Goal: Task Accomplishment & Management: Use online tool/utility

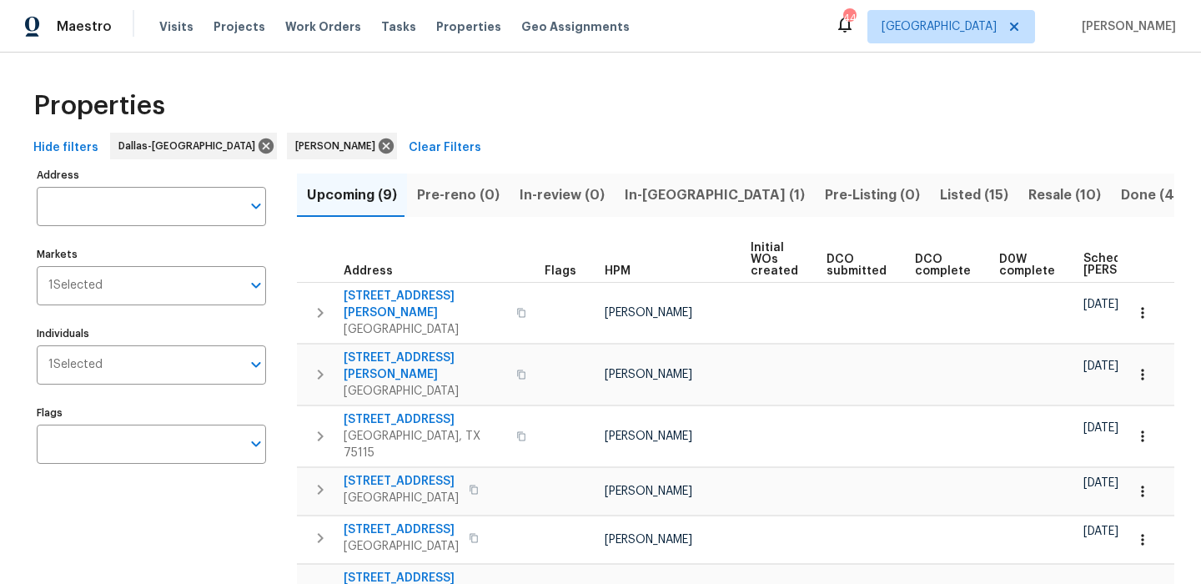
scroll to position [0, 204]
click at [1029, 202] on span "Resale (10)" at bounding box center [1065, 195] width 73 height 23
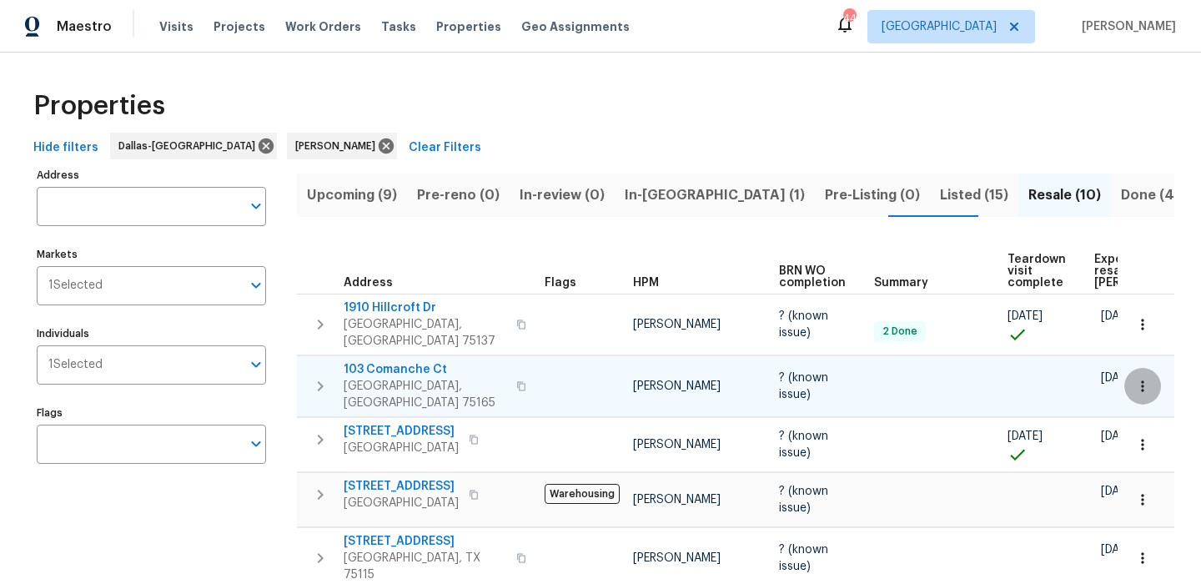
click at [1145, 378] on icon "button" at bounding box center [1143, 386] width 17 height 17
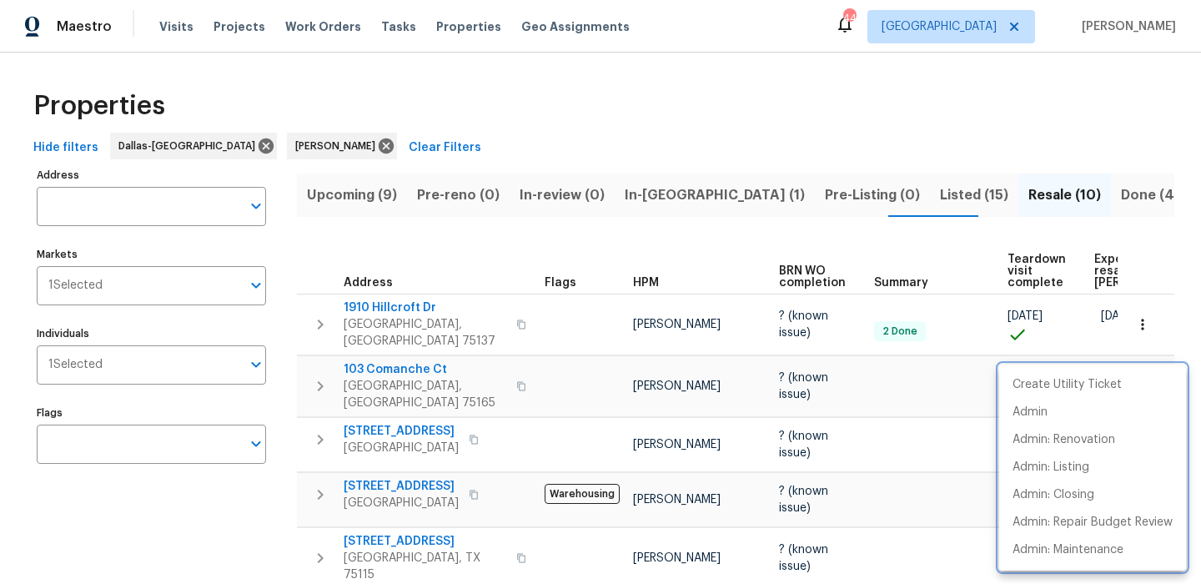
click at [488, 381] on div at bounding box center [600, 292] width 1201 height 584
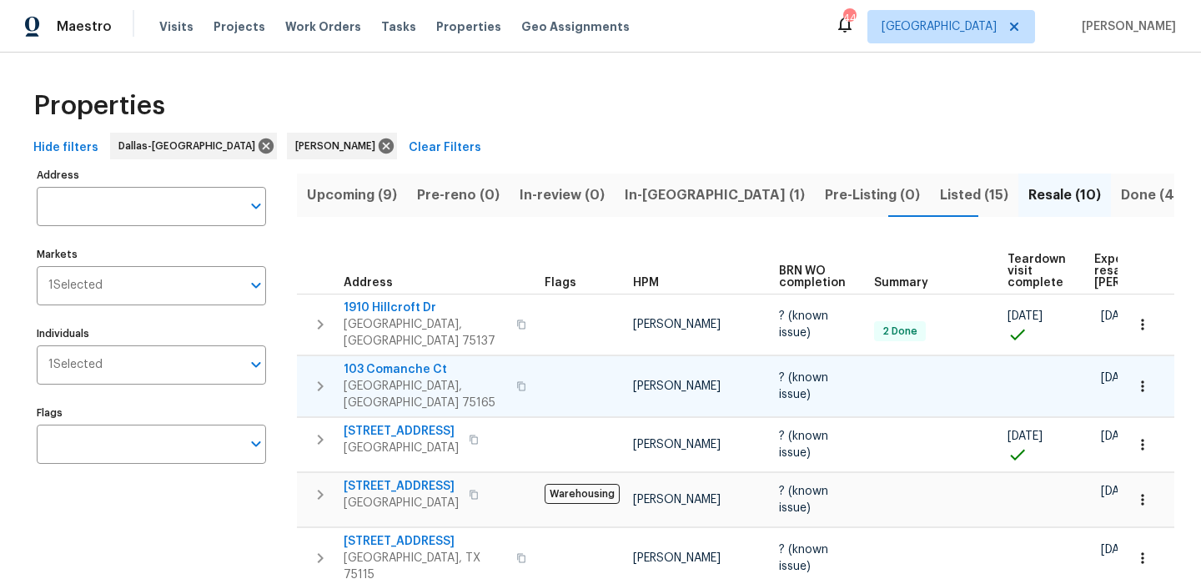
click at [415, 361] on span "103 Comanche Ct" at bounding box center [425, 369] width 163 height 17
click at [930, 206] on button "Listed (15)" at bounding box center [974, 195] width 88 height 43
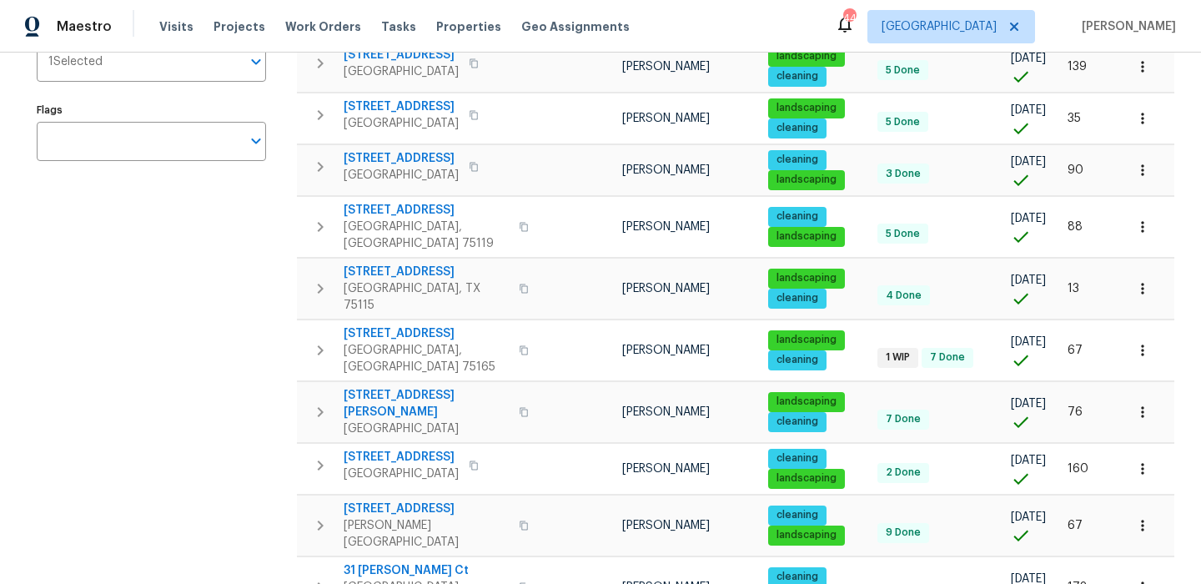
scroll to position [325, 0]
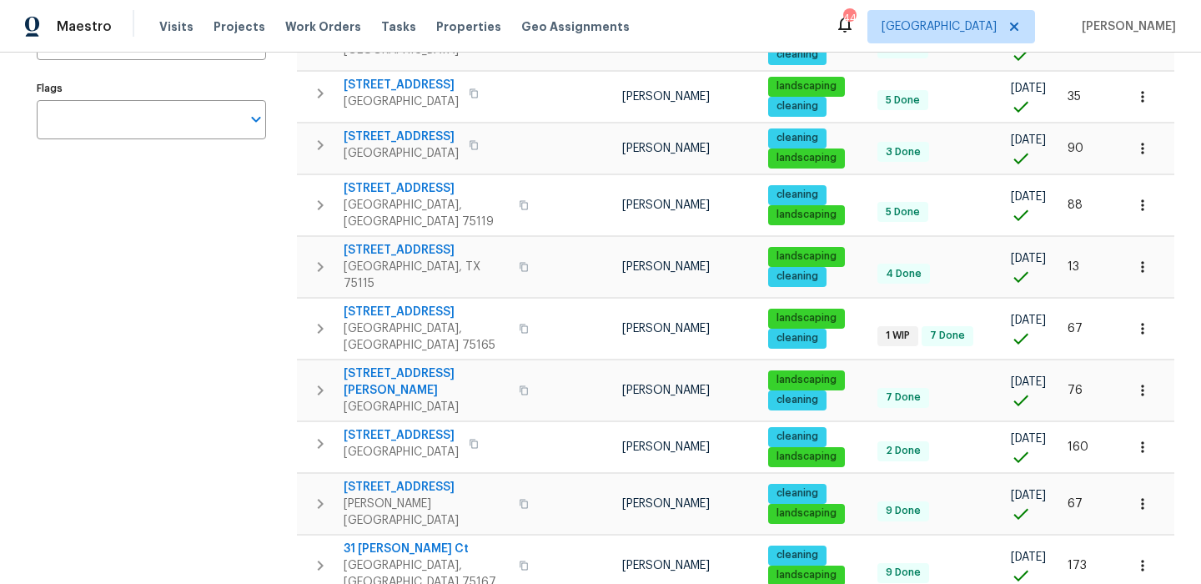
click at [401, 297] on td at bounding box center [736, 297] width 878 height 1
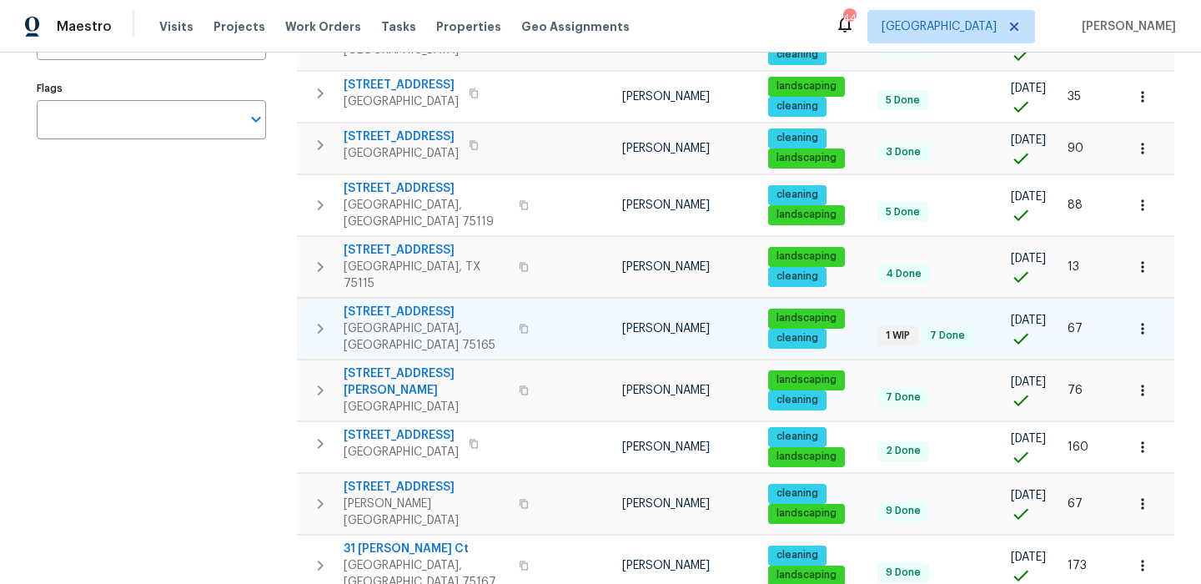
click at [401, 299] on td "122 Driftwood Ln Waxahachie, TX 75165" at bounding box center [419, 329] width 244 height 60
click at [401, 304] on span "122 Driftwood Ln" at bounding box center [426, 312] width 165 height 17
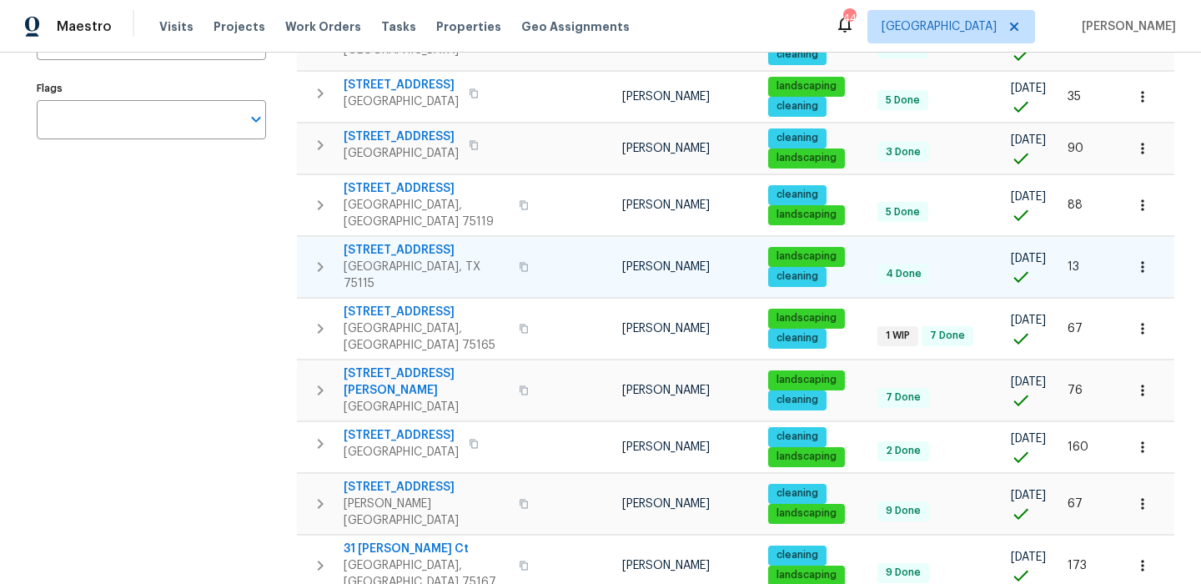
scroll to position [0, 0]
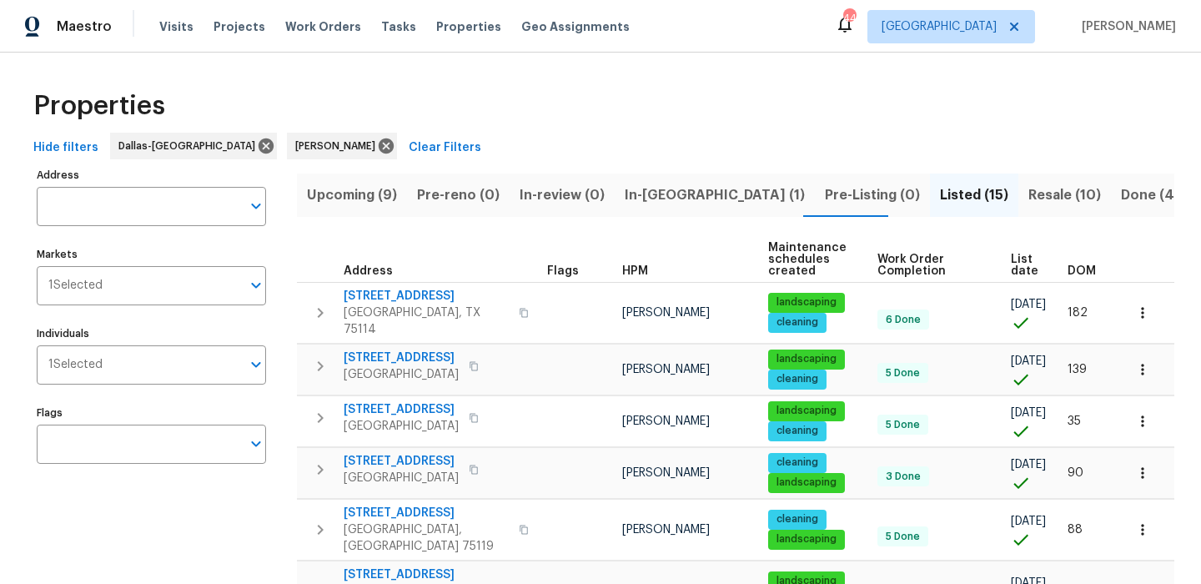
click at [632, 209] on button "In-reno (1)" at bounding box center [715, 195] width 200 height 43
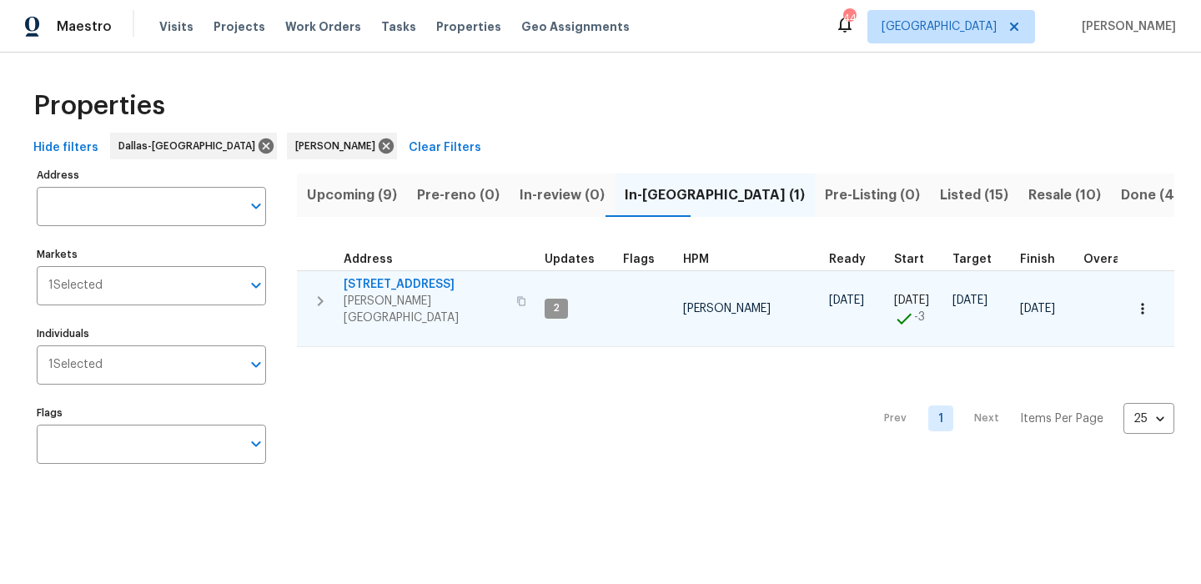
click at [415, 287] on span "251 Green Acres Dr" at bounding box center [425, 284] width 163 height 17
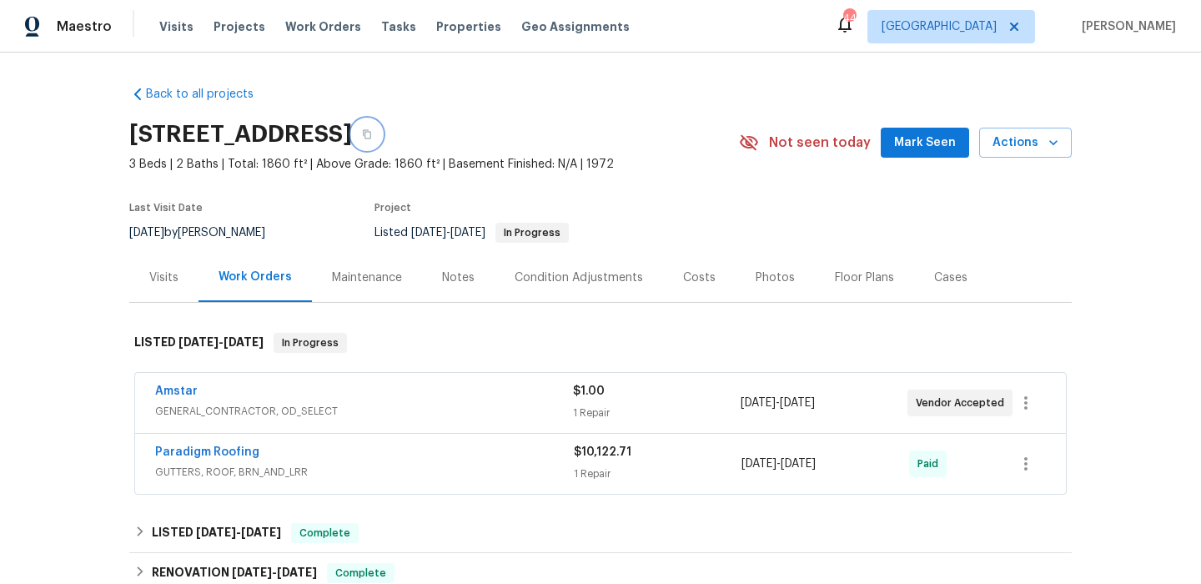
click at [382, 141] on button "button" at bounding box center [367, 134] width 30 height 30
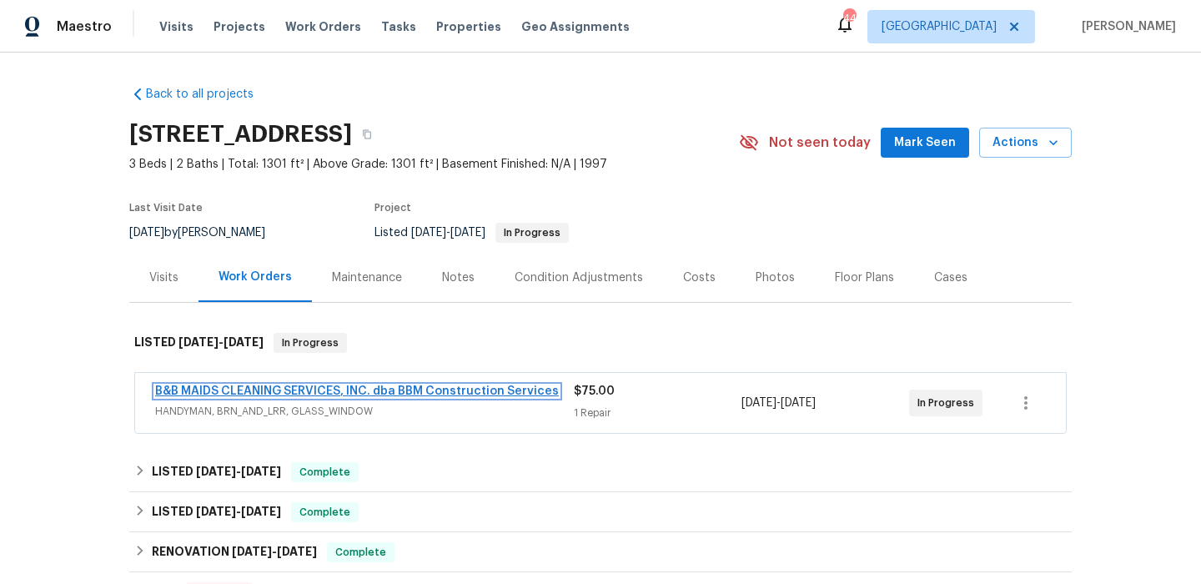
click at [458, 393] on link "B&B MAIDS CLEANING SERVICES, INC. dba BBM Construction Services" at bounding box center [357, 391] width 404 height 12
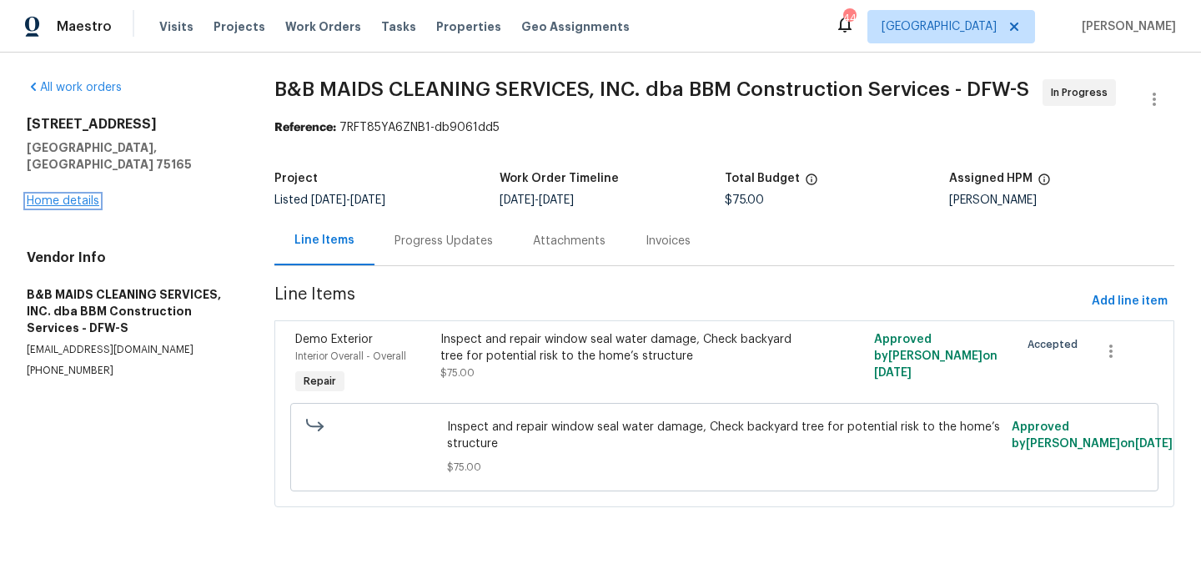
click at [73, 195] on link "Home details" at bounding box center [63, 201] width 73 height 12
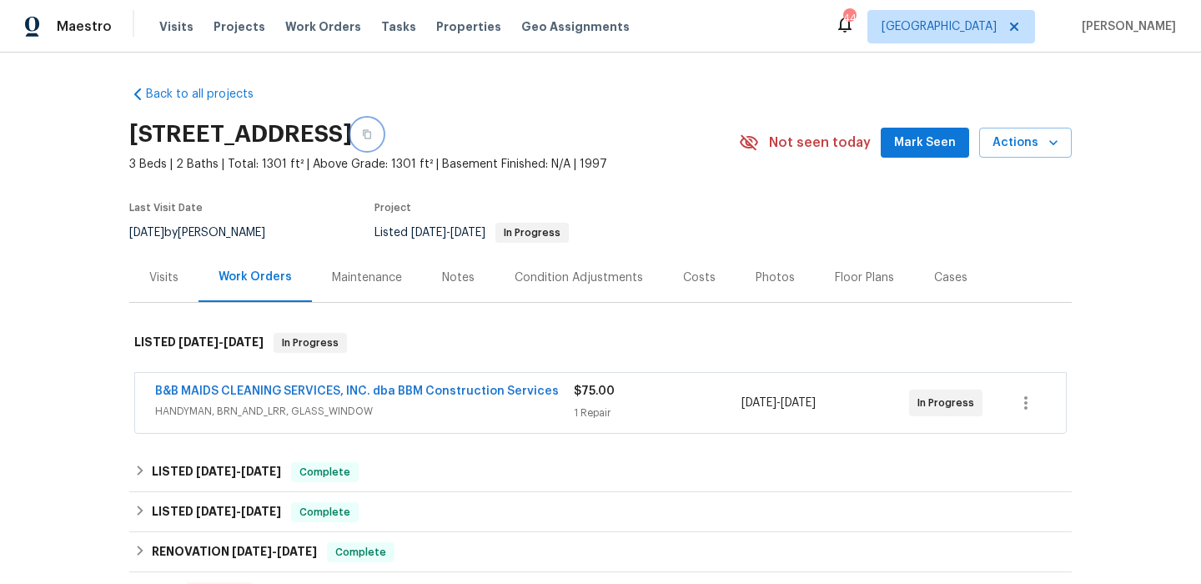
click at [372, 136] on icon "button" at bounding box center [367, 134] width 10 height 10
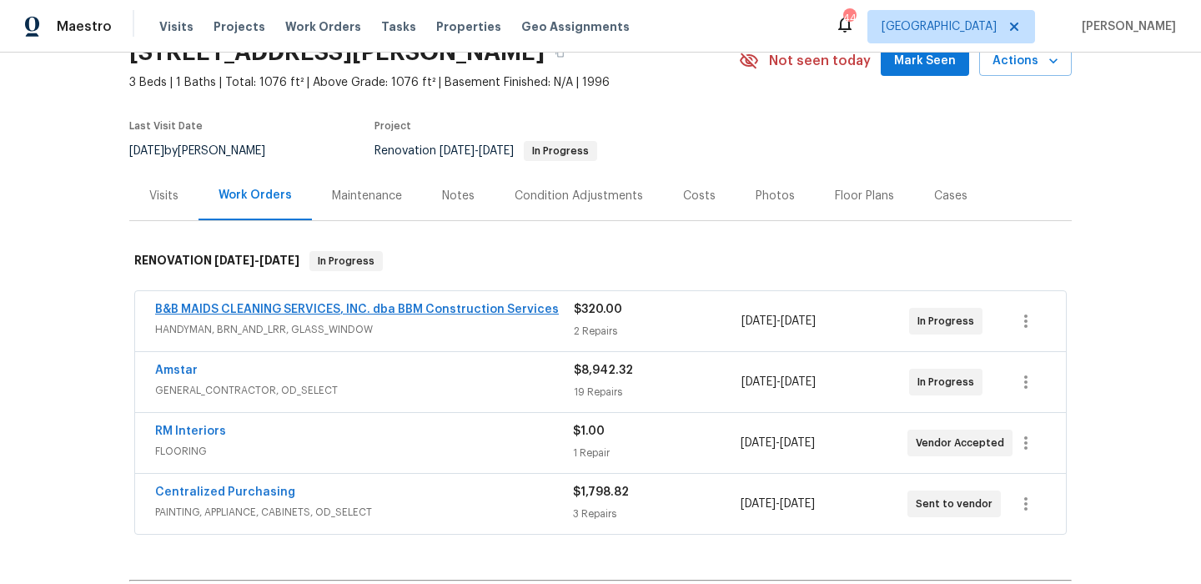
scroll to position [199, 0]
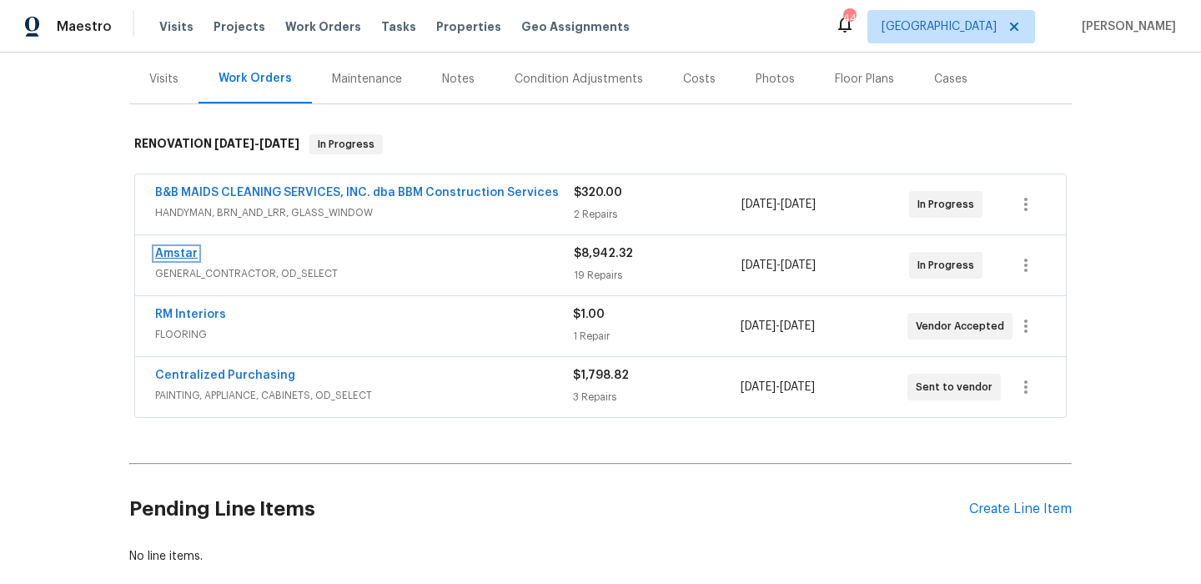
click at [180, 255] on link "Amstar" at bounding box center [176, 254] width 43 height 12
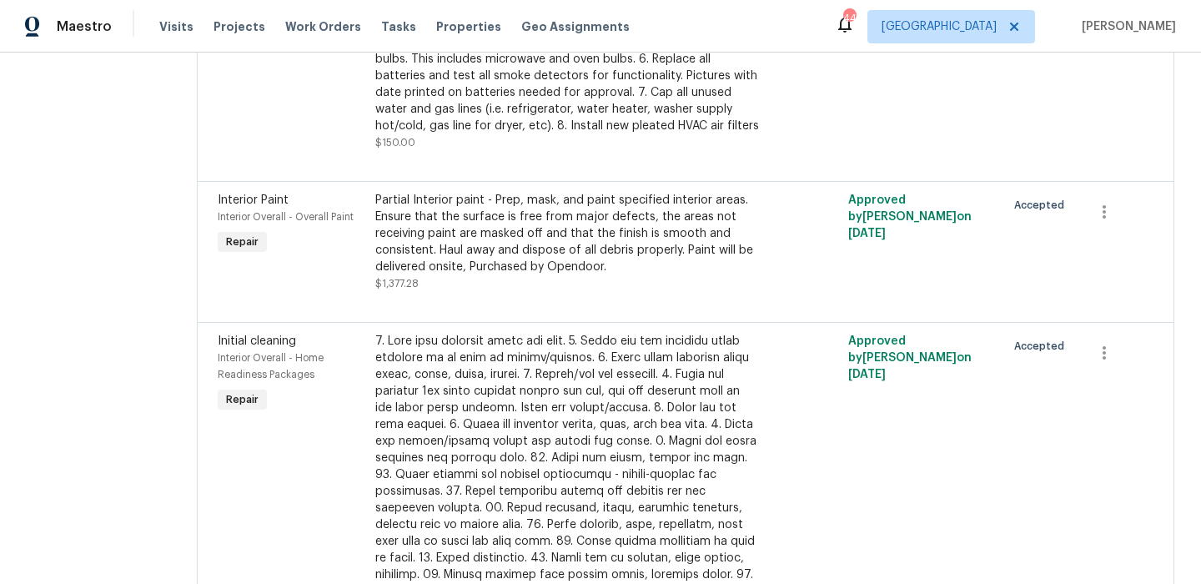
scroll to position [622, 0]
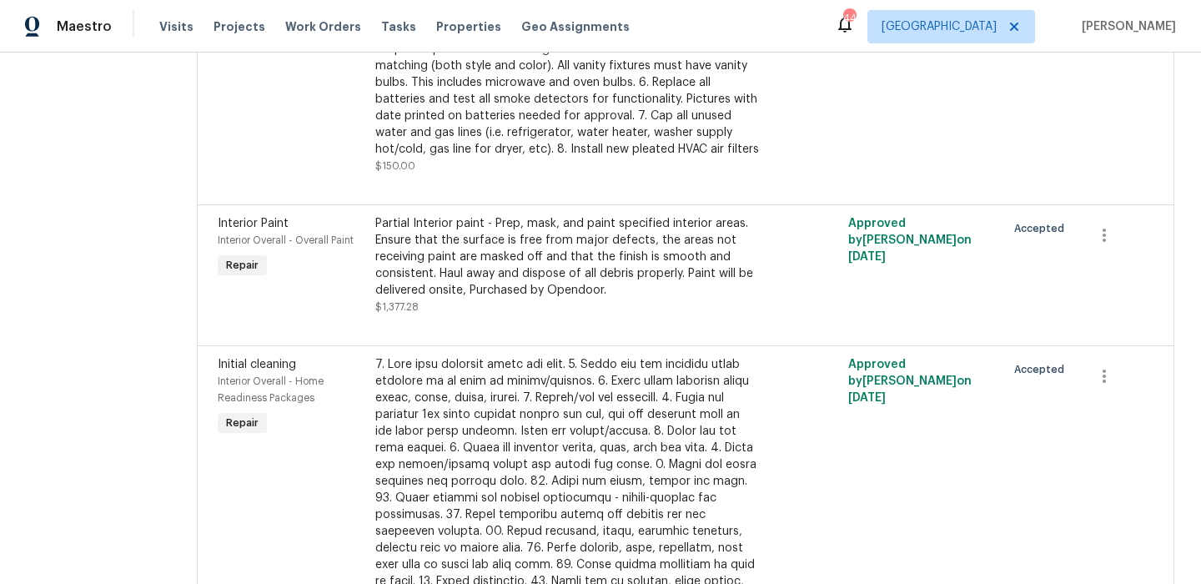
click at [553, 289] on div "Partial Interior paint - Prep, mask, and paint specified interior areas. Ensure…" at bounding box center [567, 256] width 385 height 83
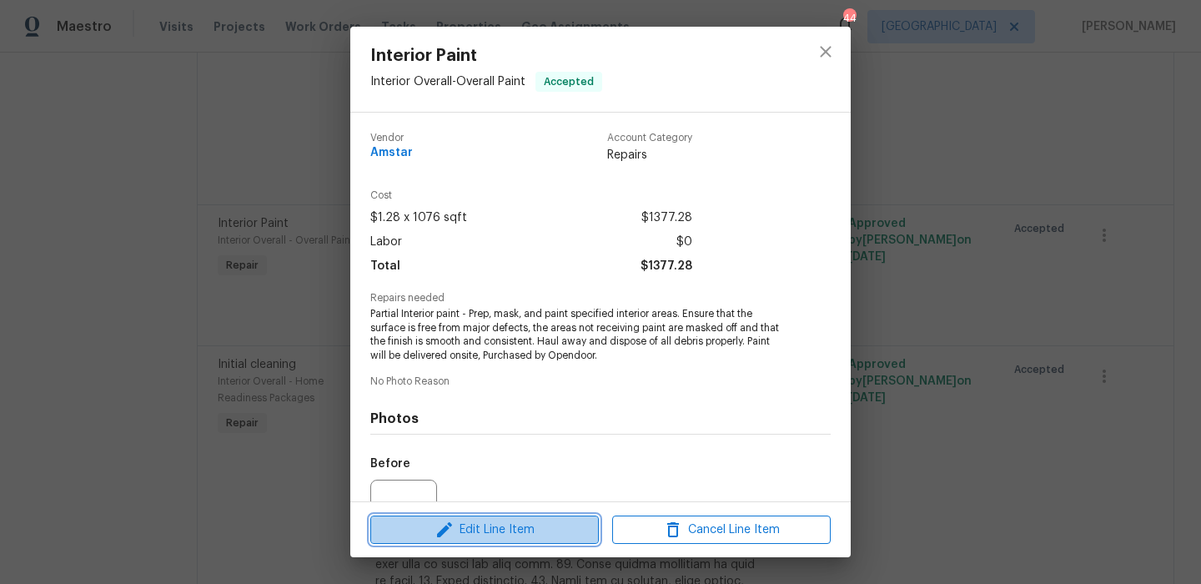
click at [571, 517] on button "Edit Line Item" at bounding box center [484, 530] width 229 height 29
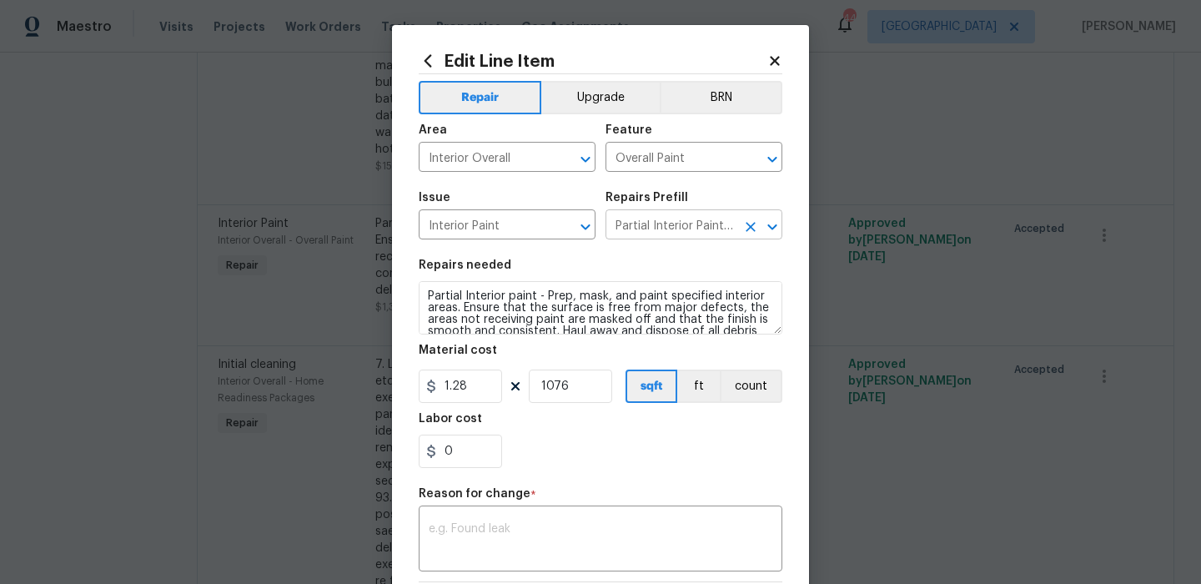
click at [655, 222] on input "Partial Interior Paint LABOR ONLY $1.28" at bounding box center [671, 227] width 130 height 26
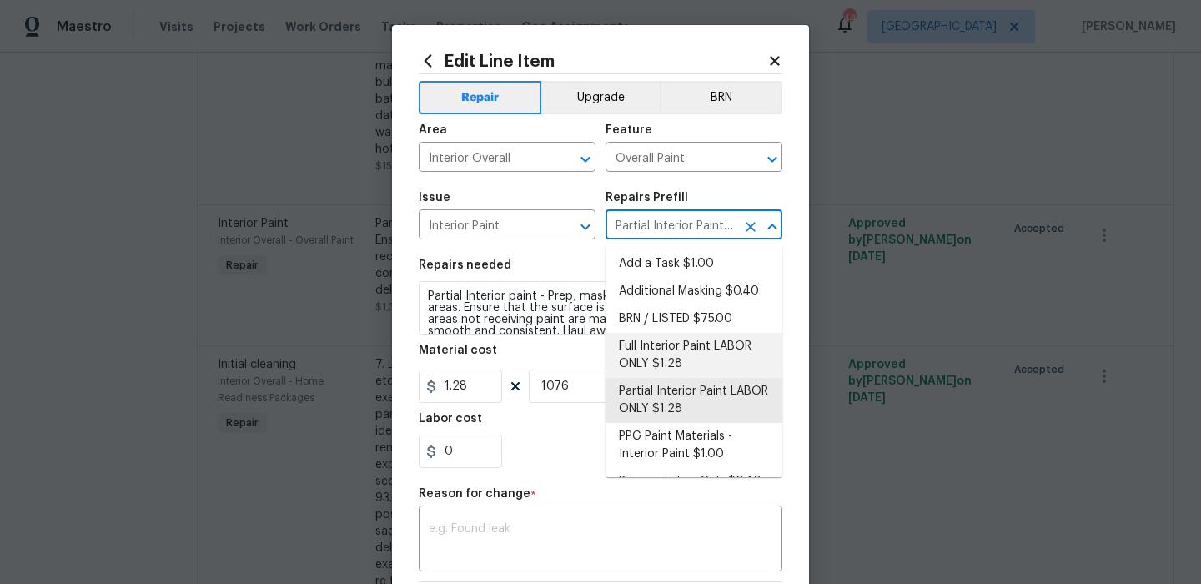
click at [742, 365] on li "Full Interior Paint LABOR ONLY $1.28" at bounding box center [694, 355] width 177 height 45
type input "Full Interior Paint LABOR ONLY $1.28"
type textarea "Full Interior paint - (walls, ceilings, trim, and doors) - PAINT PROVIDED BY OP…"
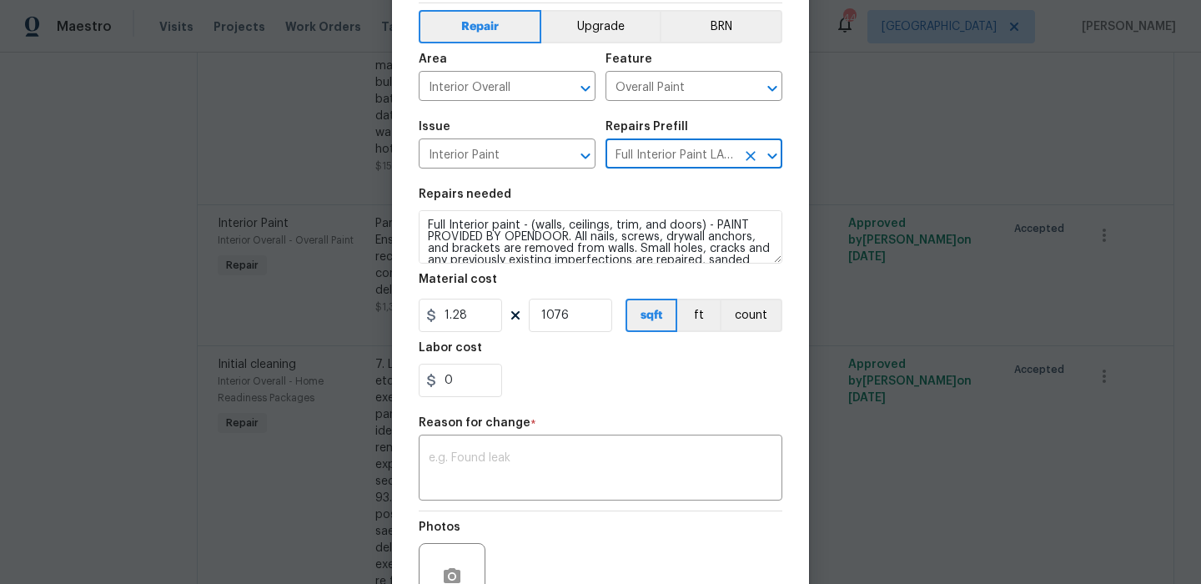
scroll to position [86, 0]
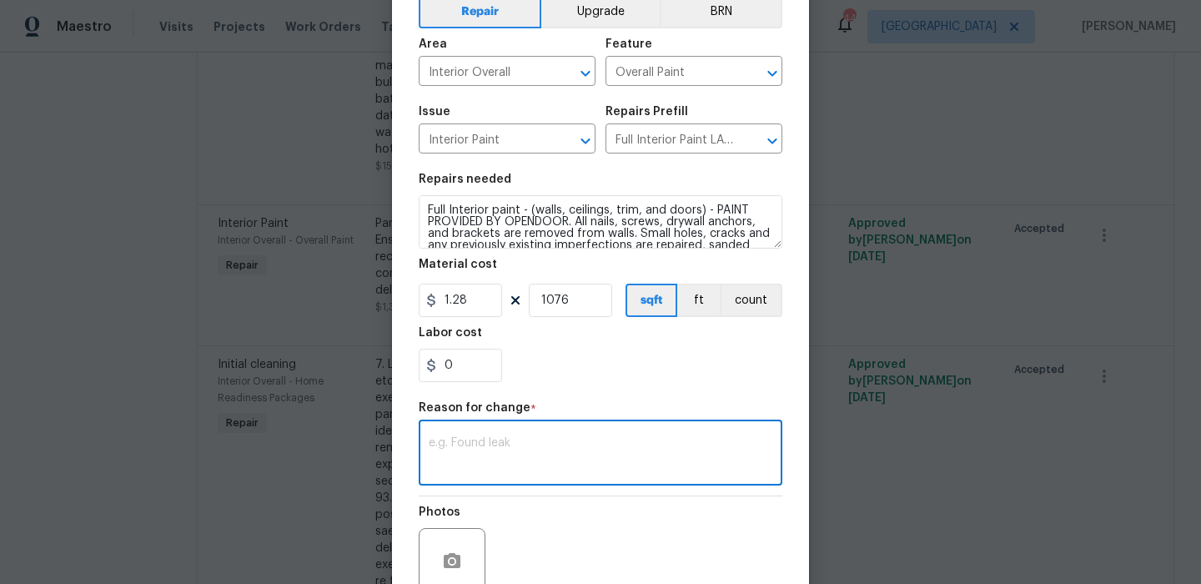
click at [584, 456] on textarea at bounding box center [601, 454] width 344 height 35
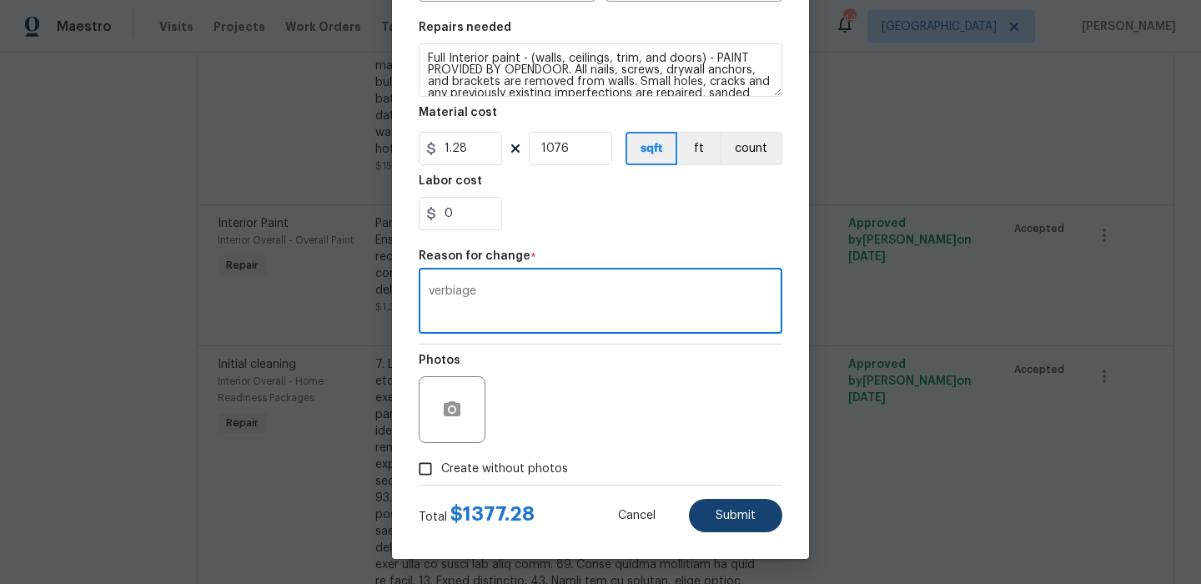
type textarea "verbiage"
click at [736, 514] on span "Submit" at bounding box center [736, 516] width 40 height 13
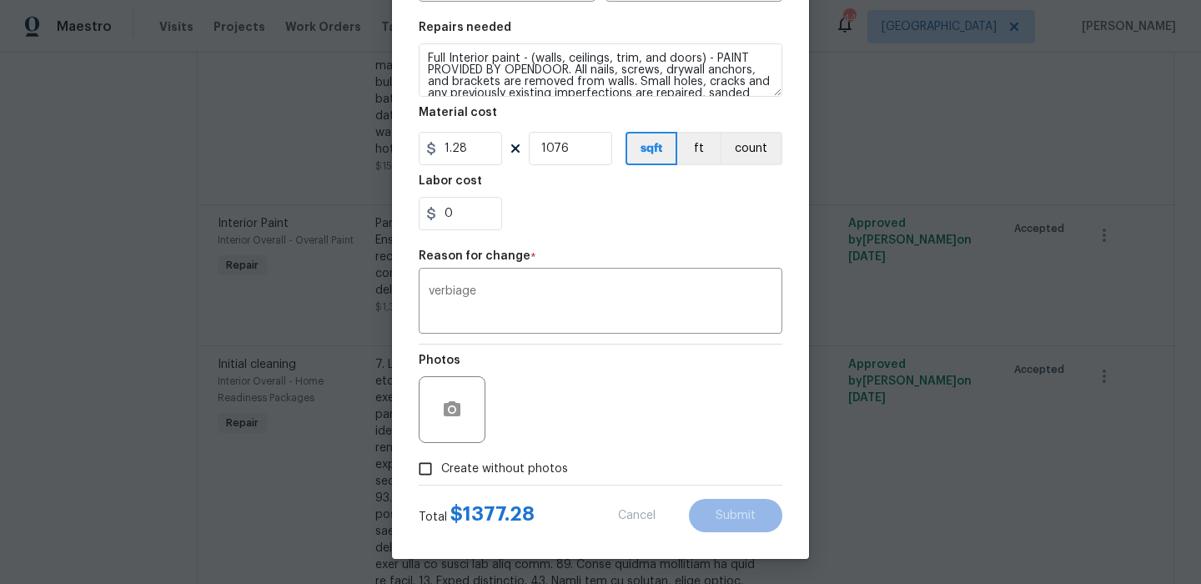
type textarea "Partial Interior paint - Prep, mask, and paint specified interior areas. Ensure…"
type input "Partial Interior Paint LABOR ONLY $1.28"
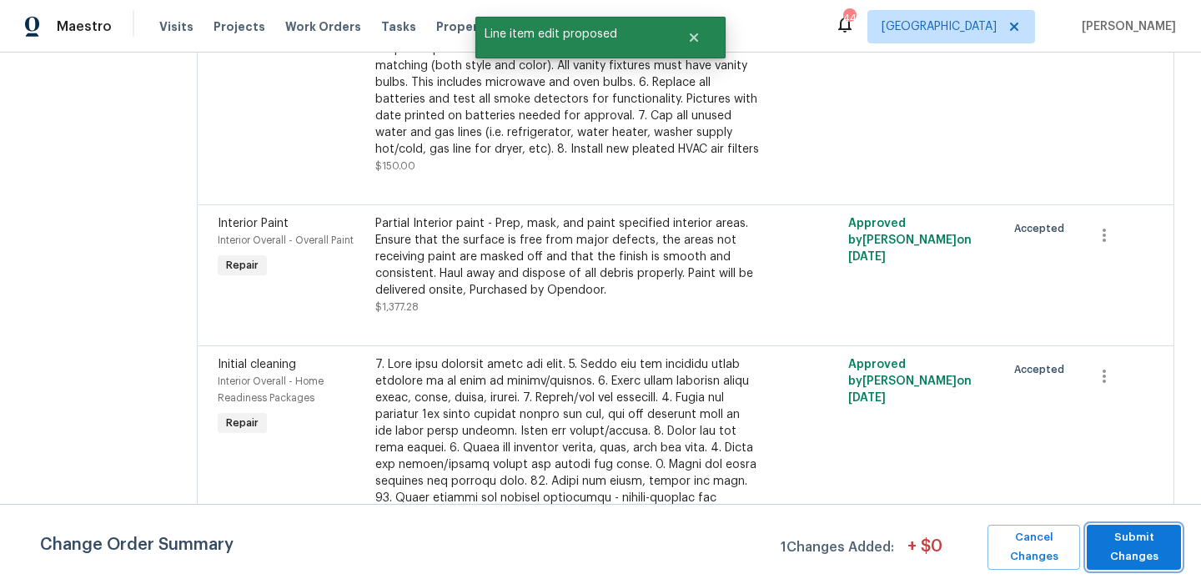
scroll to position [0, 0]
click at [1149, 533] on span "Submit Changes" at bounding box center [1134, 547] width 78 height 38
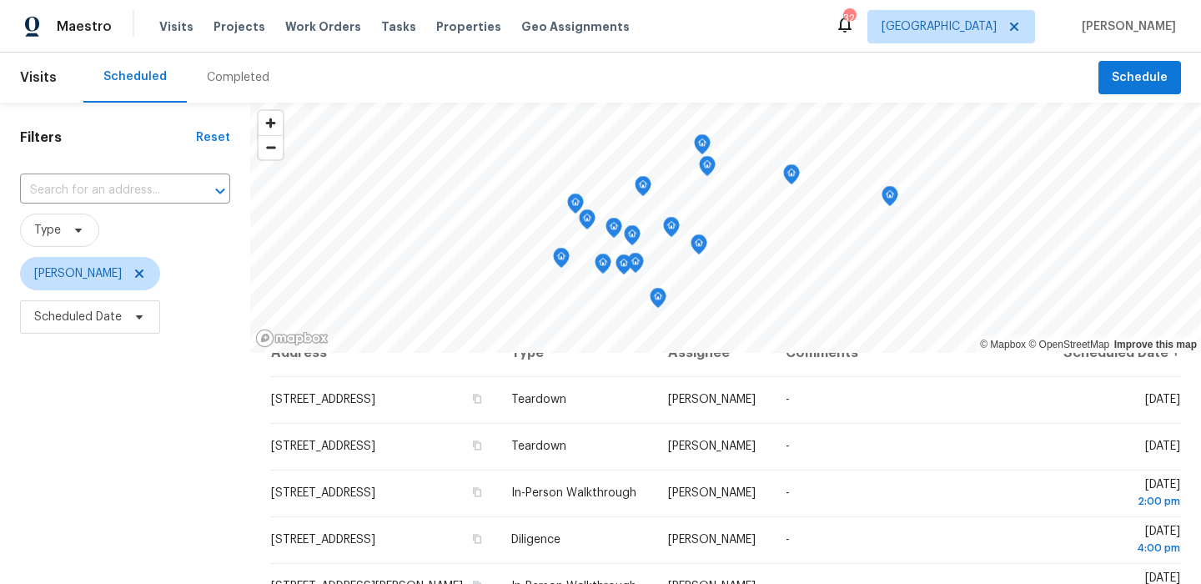
click at [1152, 94] on header "Visits Scheduled Completed Schedule" at bounding box center [600, 78] width 1201 height 50
click at [1145, 78] on span "Schedule" at bounding box center [1140, 78] width 56 height 21
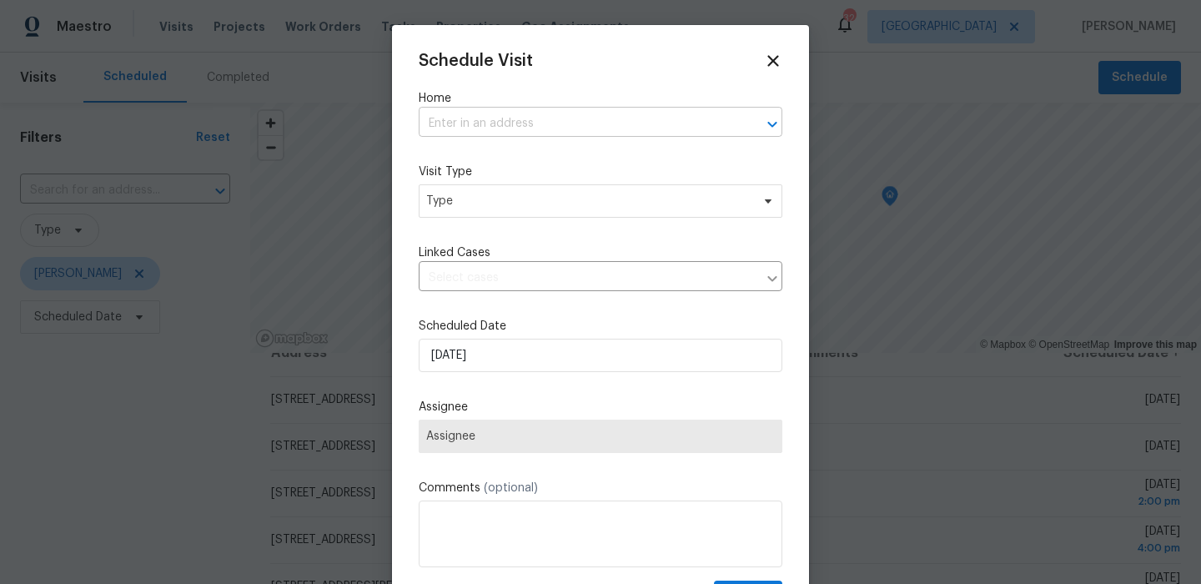
click at [453, 133] on input "text" at bounding box center [577, 124] width 317 height 26
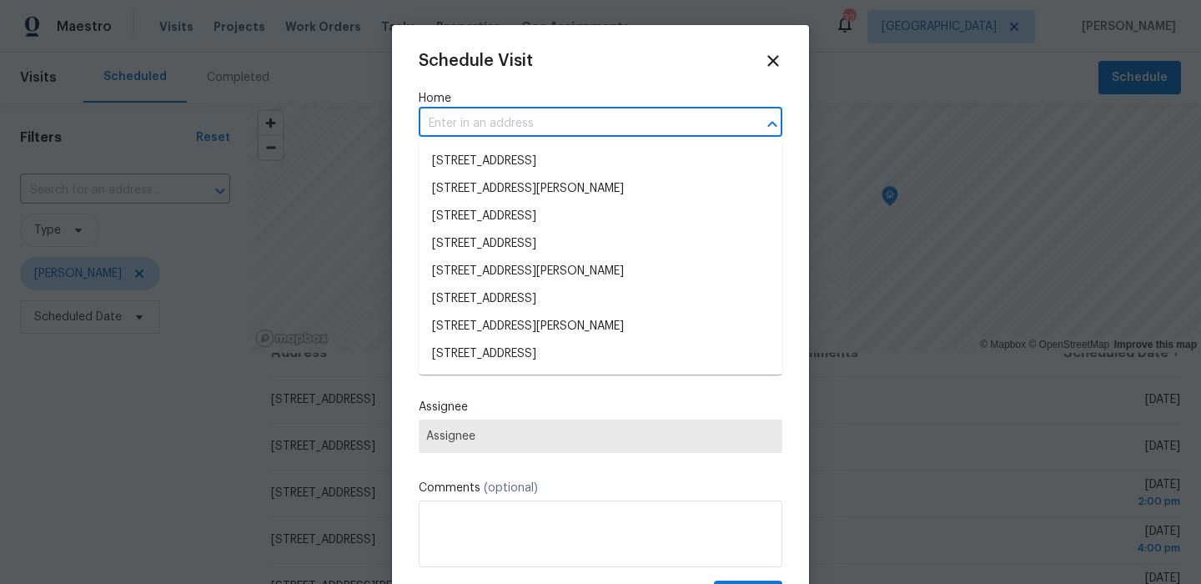
paste input "[STREET_ADDRESS]"
type input "[STREET_ADDRESS]"
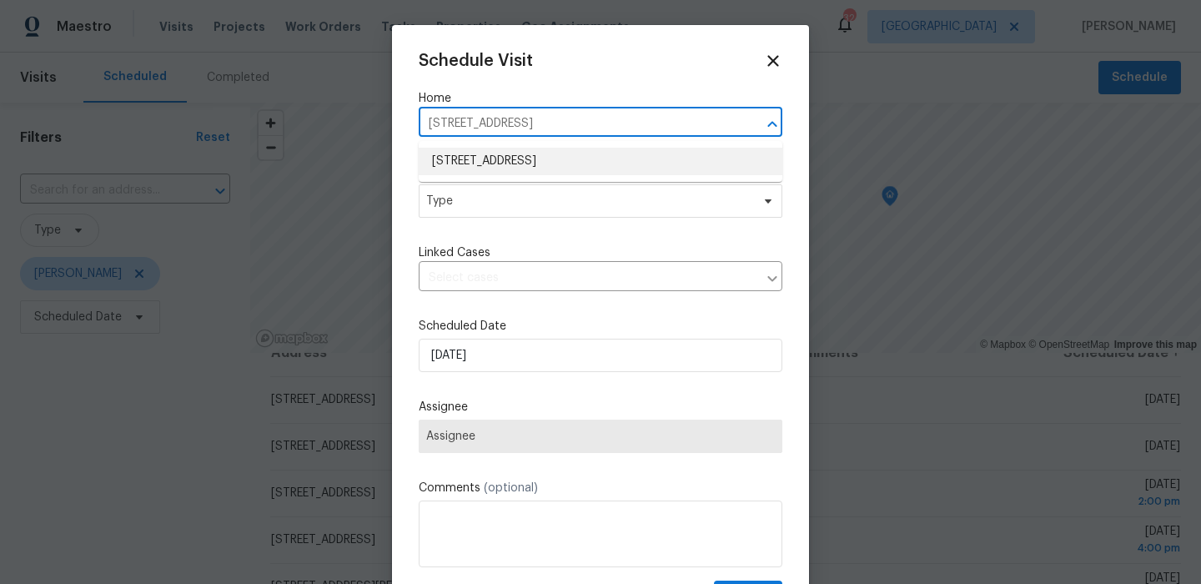
click at [474, 159] on li "[STREET_ADDRESS]" at bounding box center [601, 162] width 364 height 28
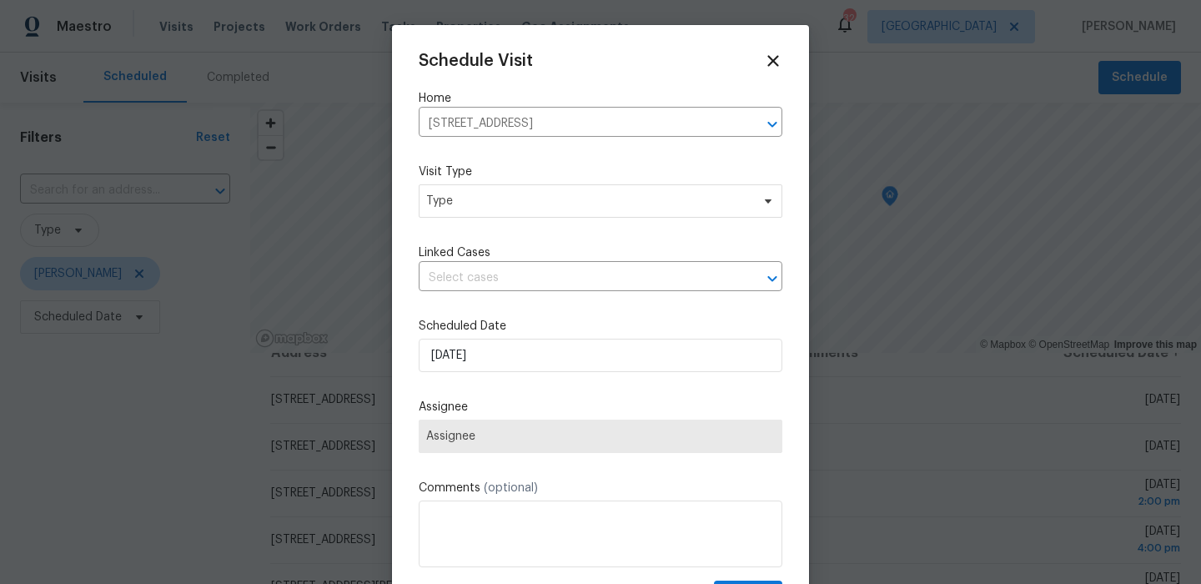
click at [472, 228] on div "Schedule Visit Home [STREET_ADDRESS] ​ Visit Type Type Linked Cases ​ Scheduled…" at bounding box center [601, 332] width 364 height 560
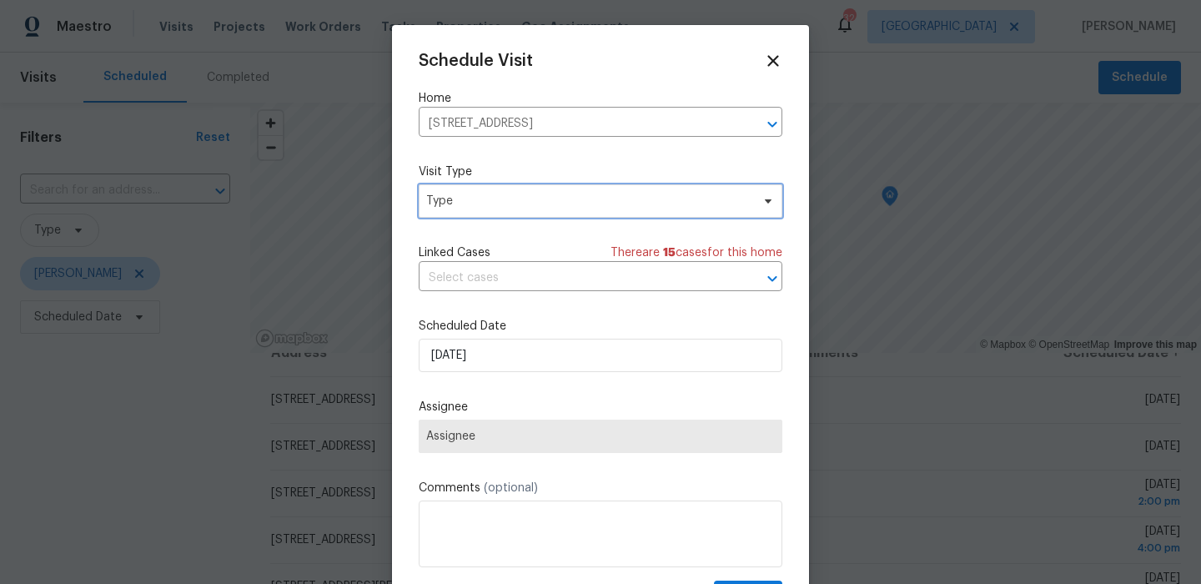
click at [472, 212] on span "Type" at bounding box center [601, 200] width 364 height 33
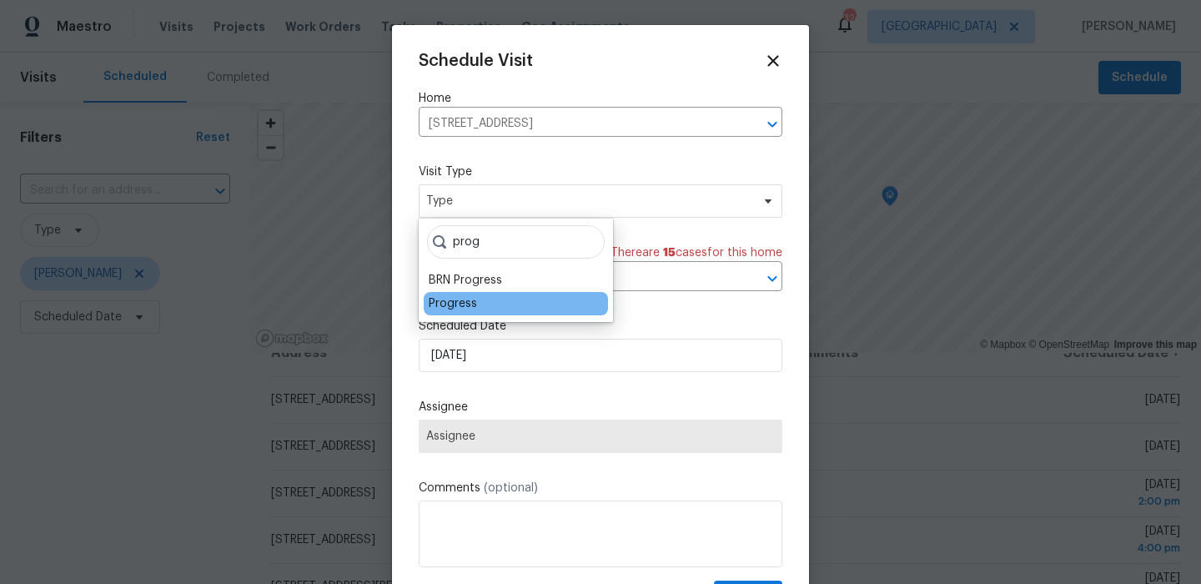
type input "prog"
click at [455, 295] on div "Progress" at bounding box center [453, 303] width 48 height 17
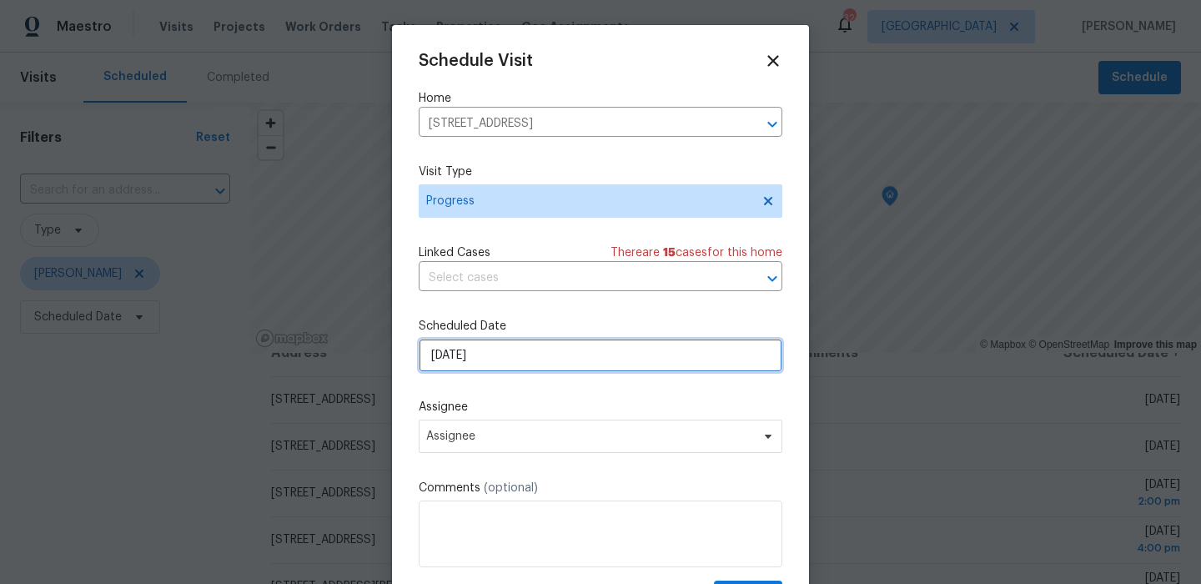
click at [474, 360] on input "[DATE]" at bounding box center [601, 355] width 364 height 33
click at [506, 385] on div "Schedule Visit Home [STREET_ADDRESS] ​ Visit Type Progress Linked Cases There a…" at bounding box center [601, 332] width 364 height 560
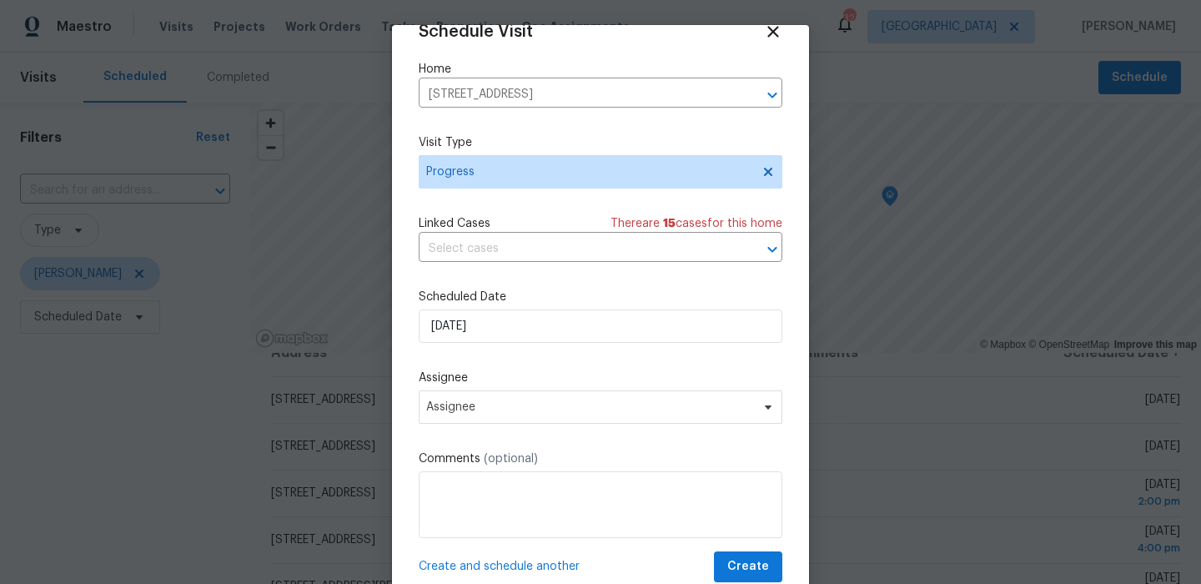
click at [594, 383] on label "Assignee" at bounding box center [601, 378] width 364 height 17
click at [594, 415] on span "Assignee" at bounding box center [601, 406] width 364 height 33
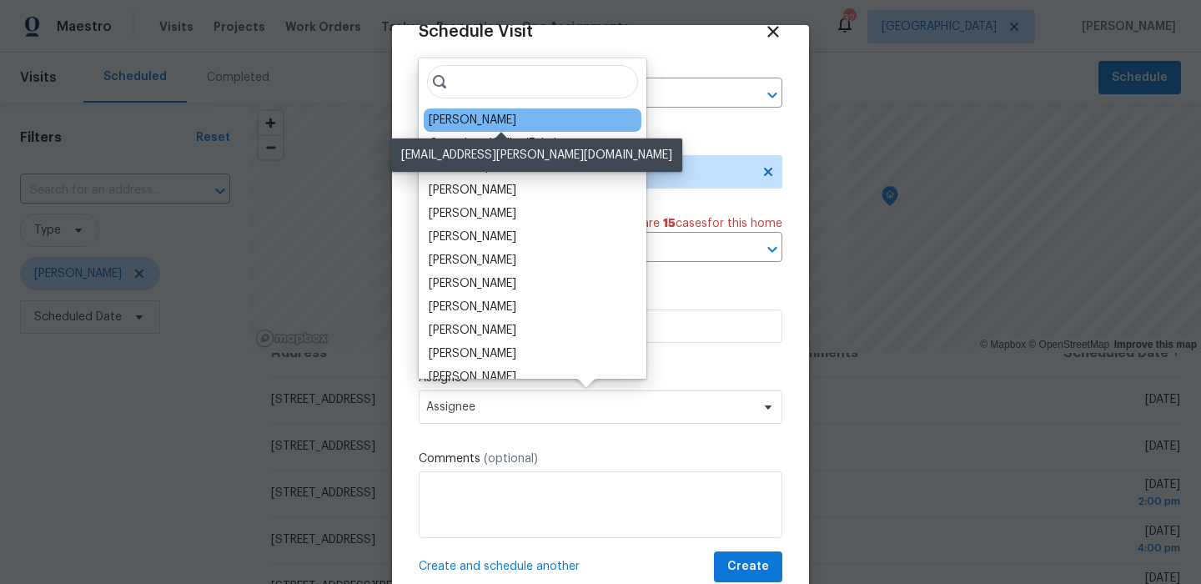
click at [516, 120] on div "[PERSON_NAME]" at bounding box center [473, 120] width 88 height 17
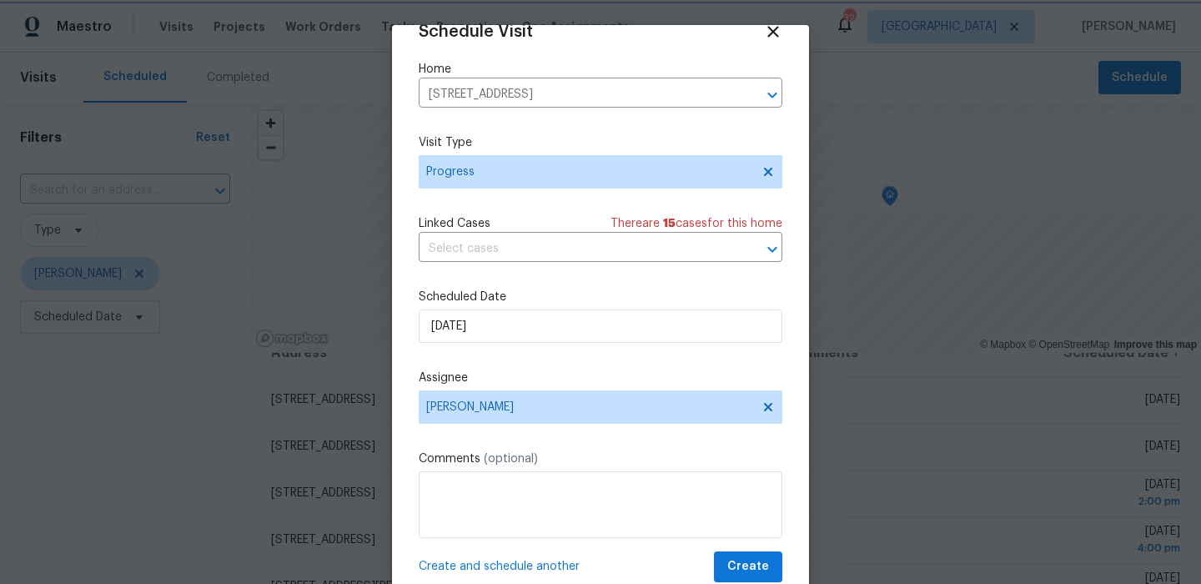
scroll to position [50, 0]
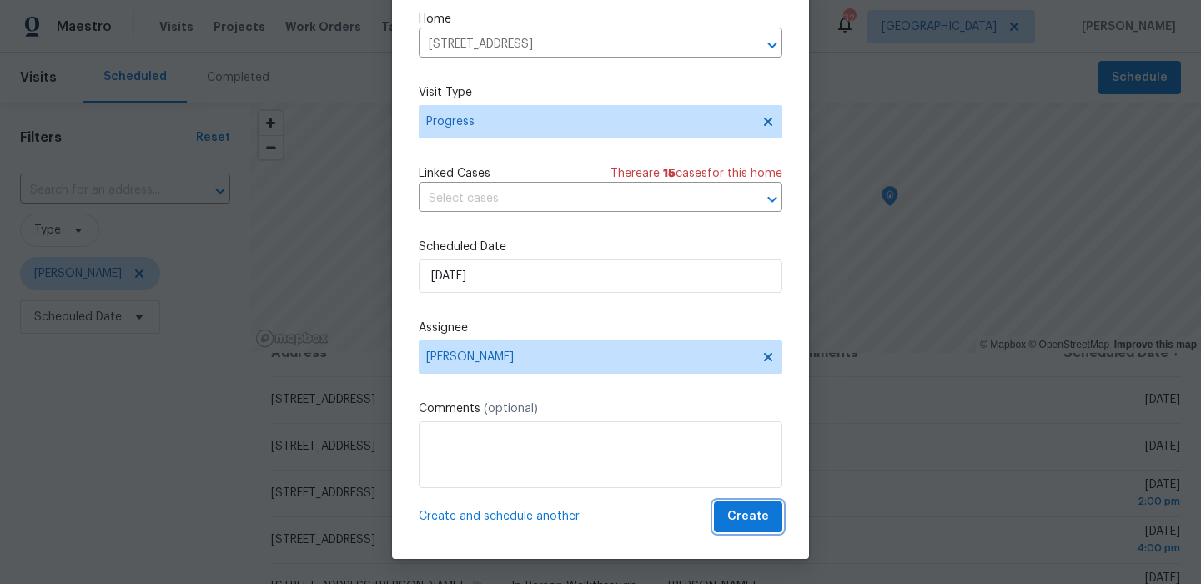
click at [753, 511] on span "Create" at bounding box center [749, 516] width 42 height 21
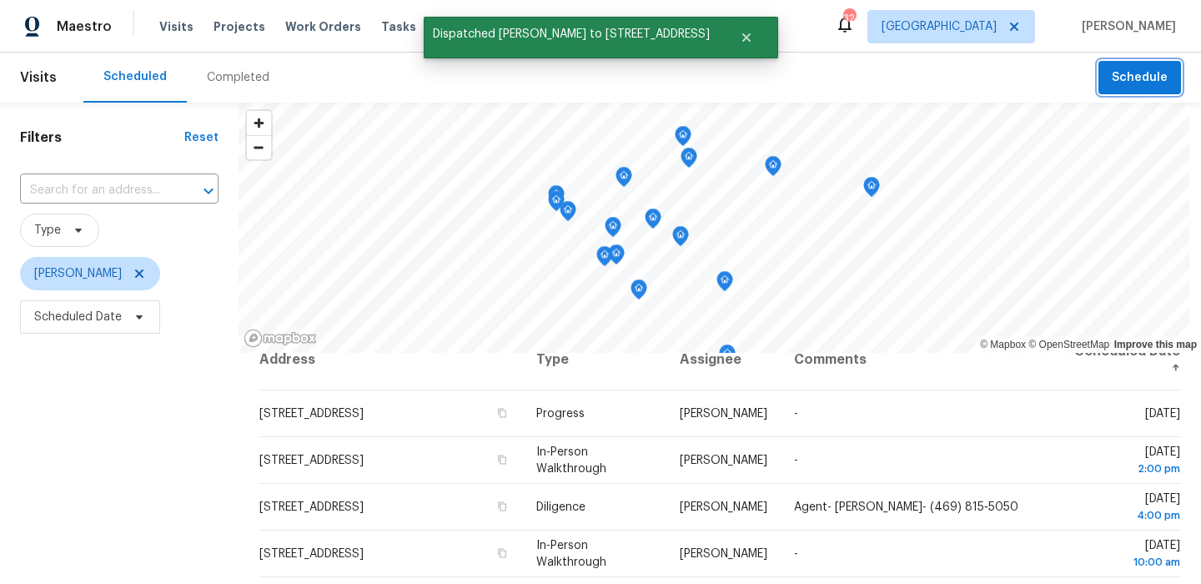
scroll to position [0, 0]
click at [1108, 70] on button "Schedule" at bounding box center [1140, 78] width 83 height 34
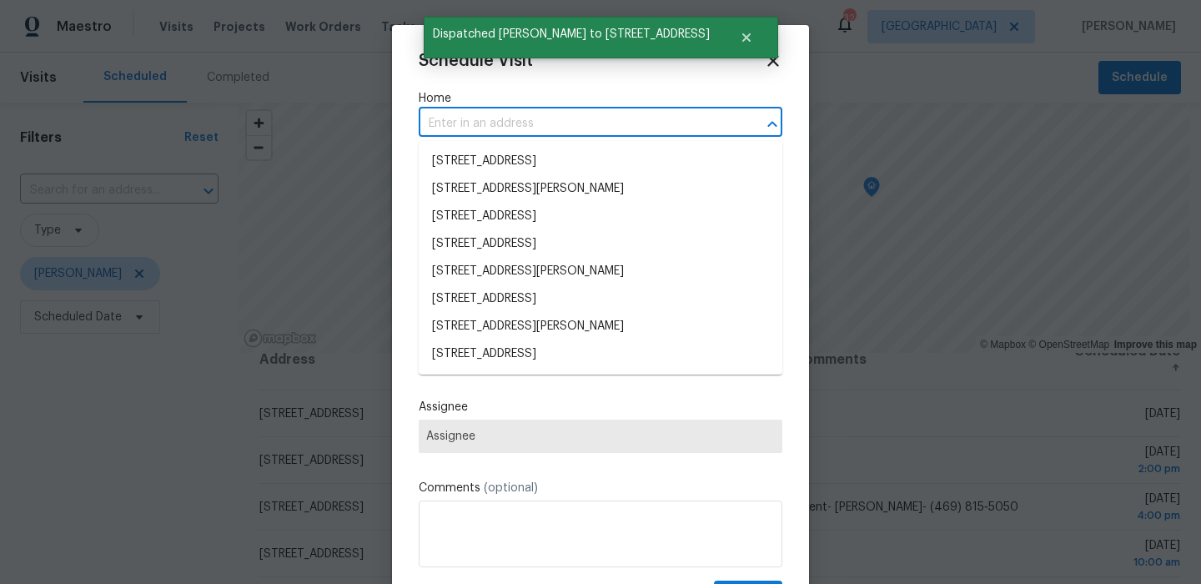
click at [664, 131] on input "text" at bounding box center [577, 124] width 317 height 26
paste input "[STREET_ADDRESS]"
type input "[STREET_ADDRESS]"
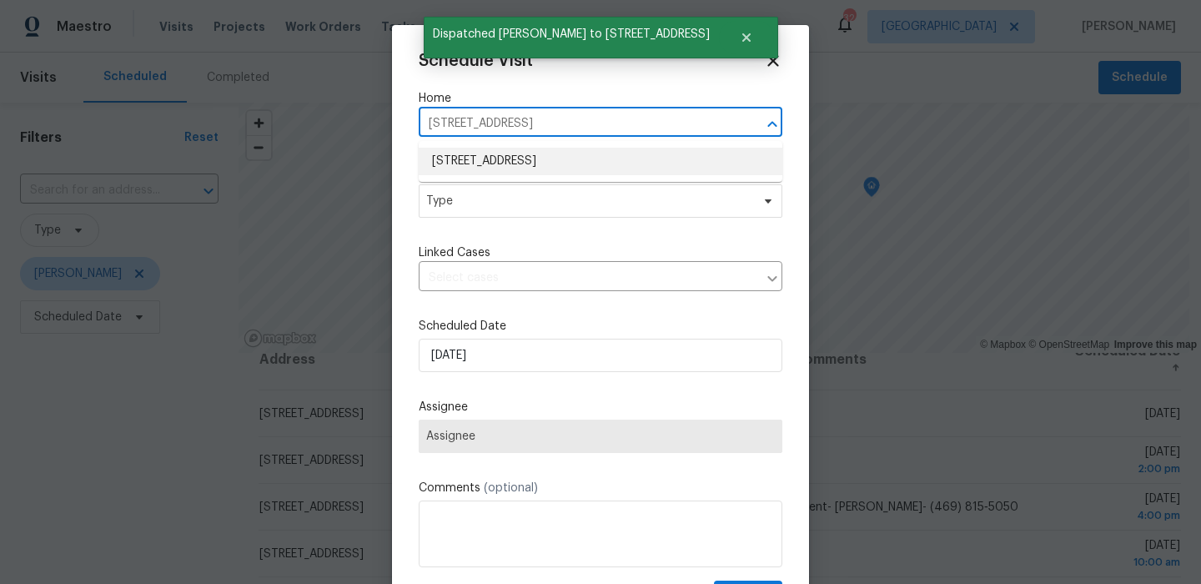
click at [592, 156] on li "[STREET_ADDRESS]" at bounding box center [601, 162] width 364 height 28
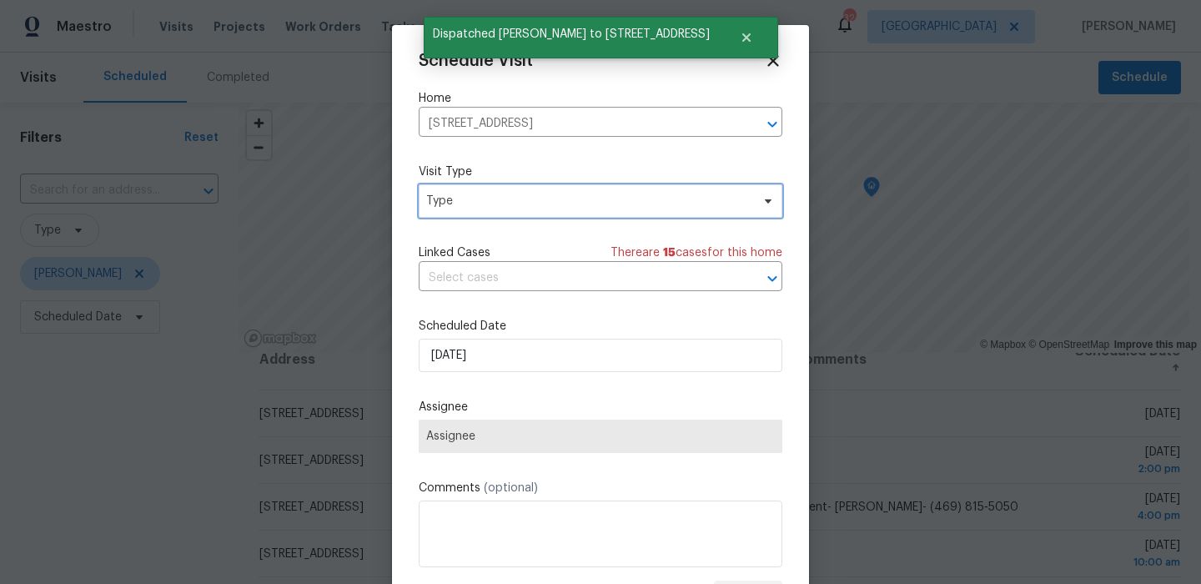
click at [569, 187] on span "Type" at bounding box center [601, 200] width 364 height 33
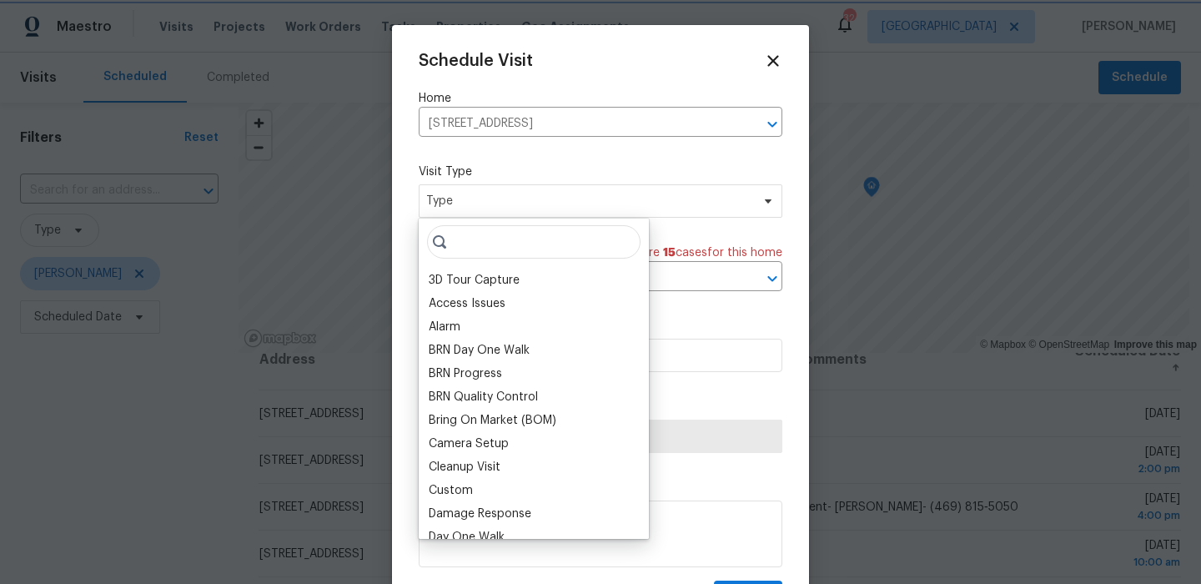
click at [569, 187] on span "Type" at bounding box center [601, 200] width 364 height 33
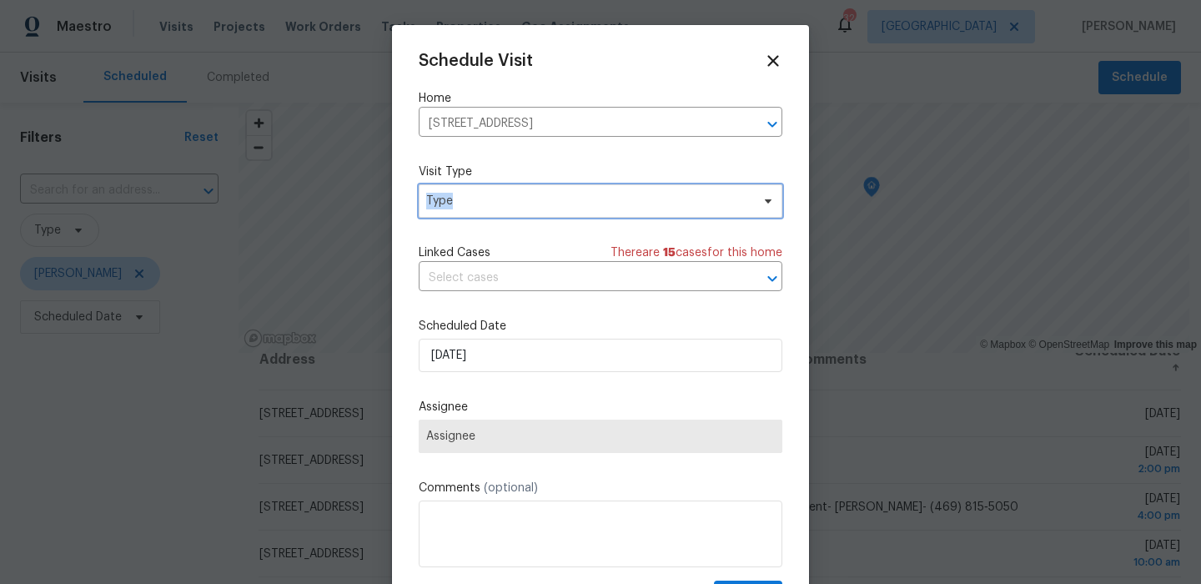
click at [569, 187] on span "Type" at bounding box center [601, 200] width 364 height 33
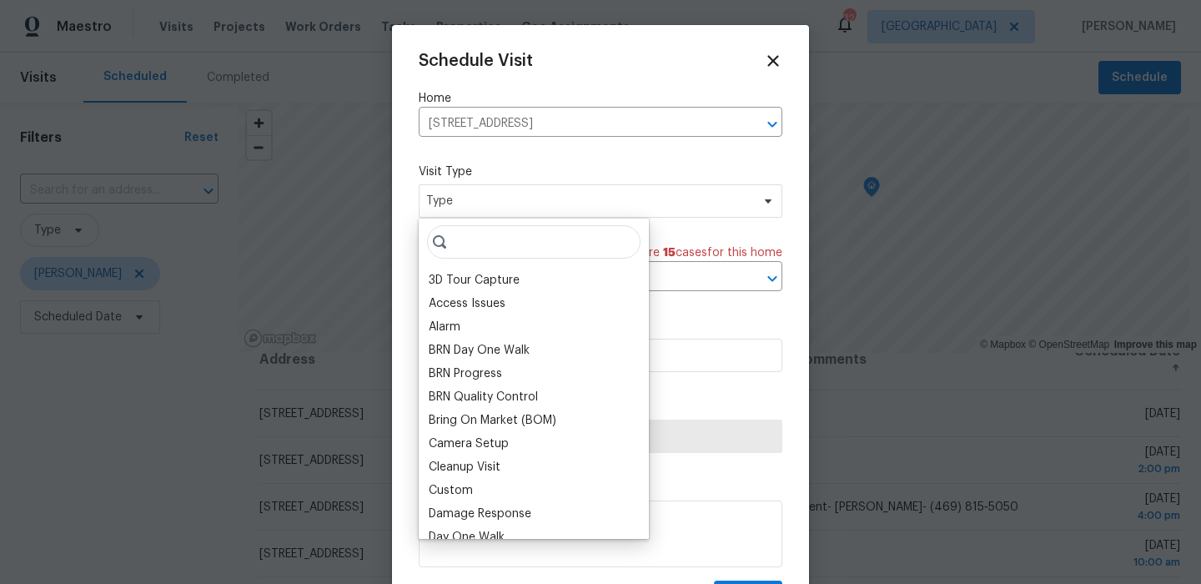
click at [548, 259] on div "3D Tour Capture Access Issues Alarm BRN Day One Walk BRN Progress BRN Quality C…" at bounding box center [534, 379] width 230 height 320
click at [548, 253] on input "search" at bounding box center [534, 241] width 214 height 33
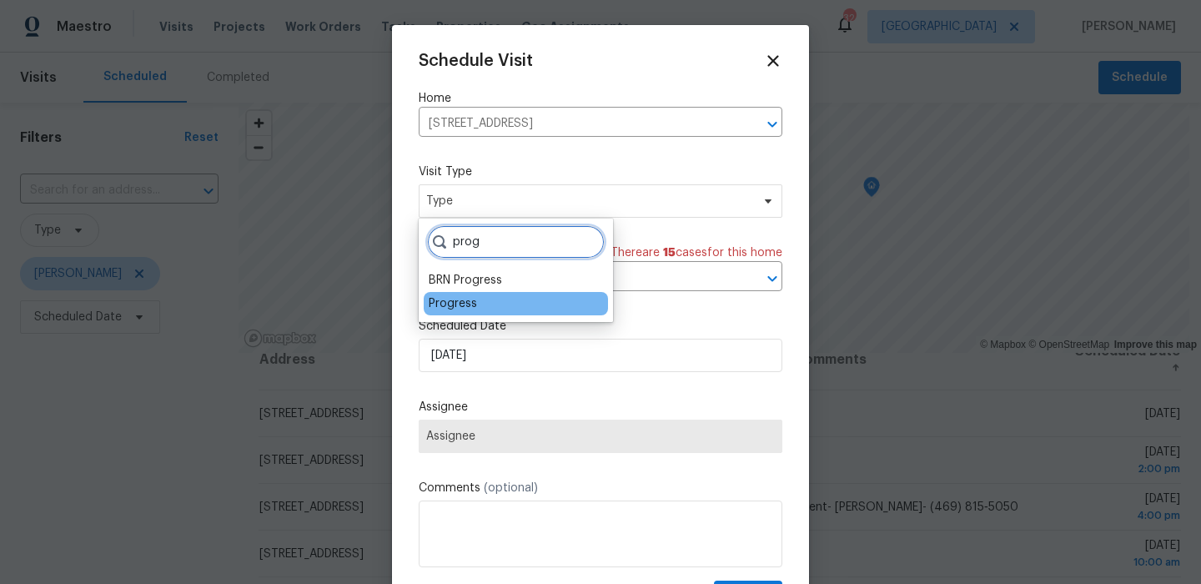
type input "prog"
click at [543, 314] on div "Progress" at bounding box center [516, 303] width 184 height 23
click at [543, 312] on div "Progress" at bounding box center [516, 303] width 184 height 23
click at [543, 309] on div "Progress" at bounding box center [516, 303] width 184 height 23
click at [486, 302] on div "Progress" at bounding box center [516, 303] width 184 height 23
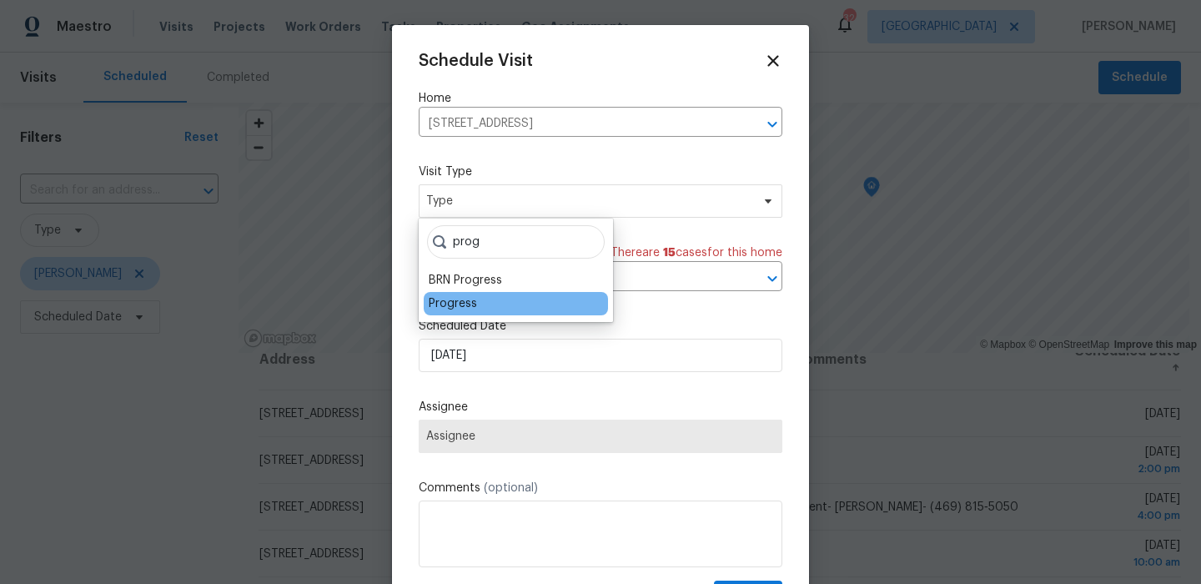
click at [461, 302] on div "Progress" at bounding box center [453, 303] width 48 height 17
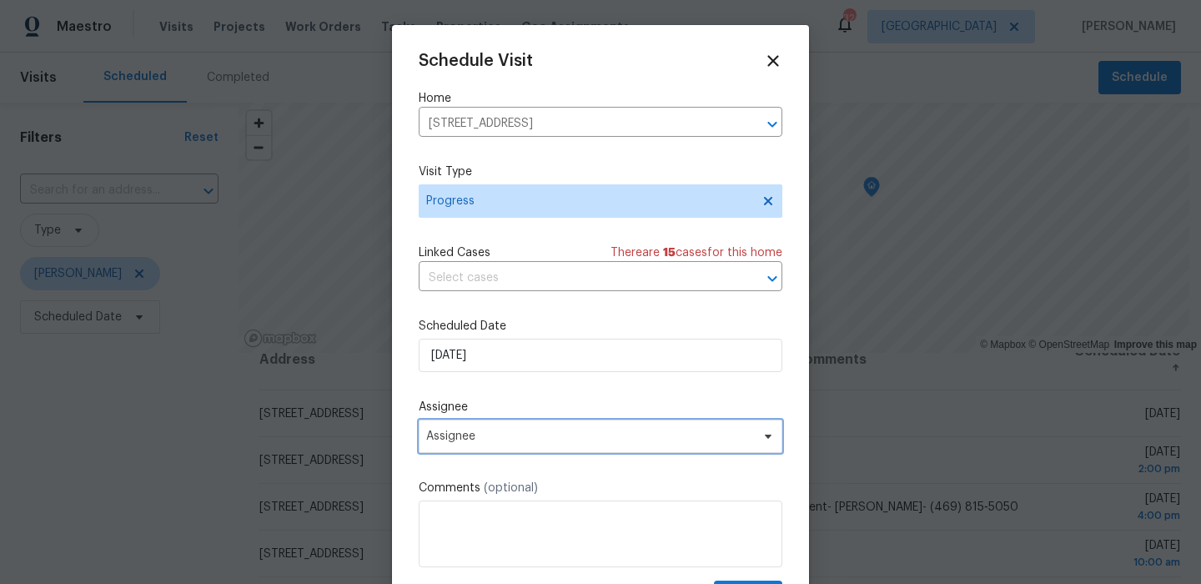
click at [569, 436] on span "Assignee" at bounding box center [589, 436] width 327 height 13
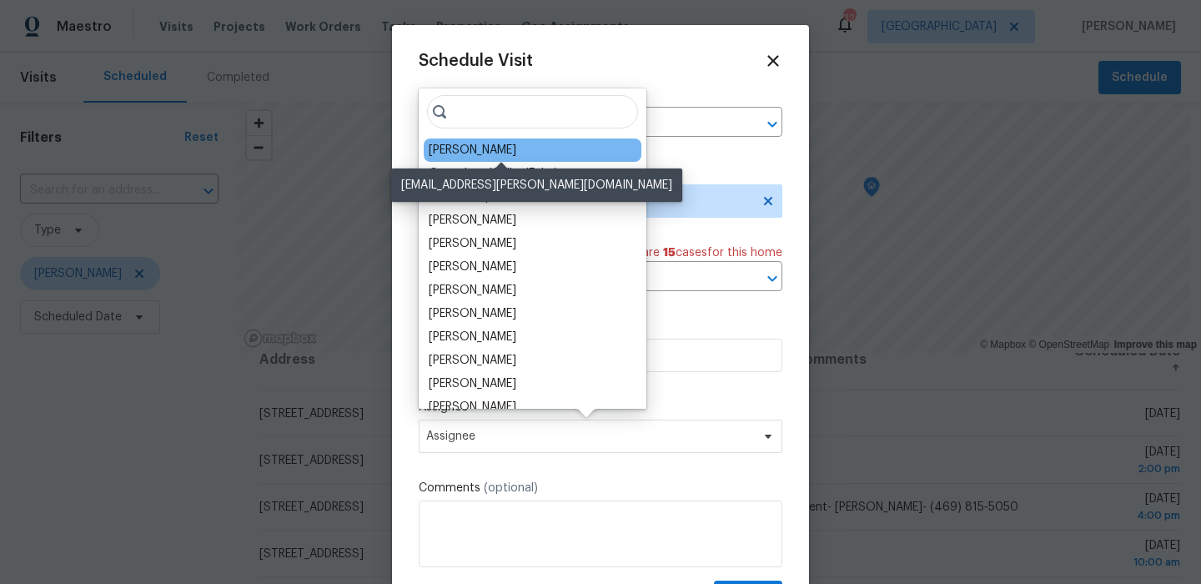
click at [516, 143] on div "[PERSON_NAME]" at bounding box center [473, 150] width 88 height 17
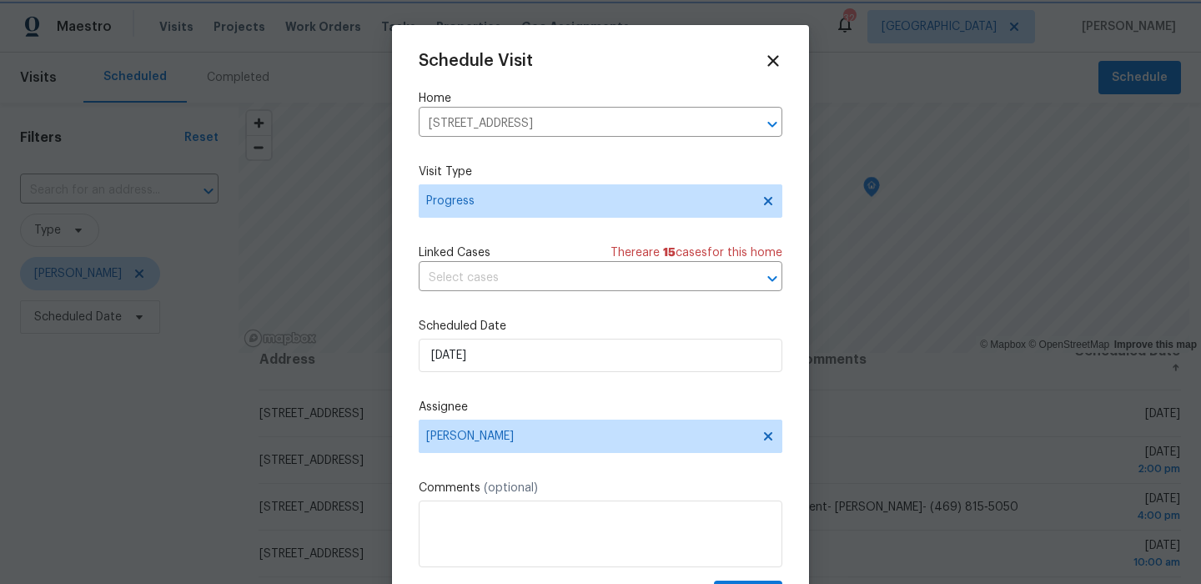
scroll to position [30, 0]
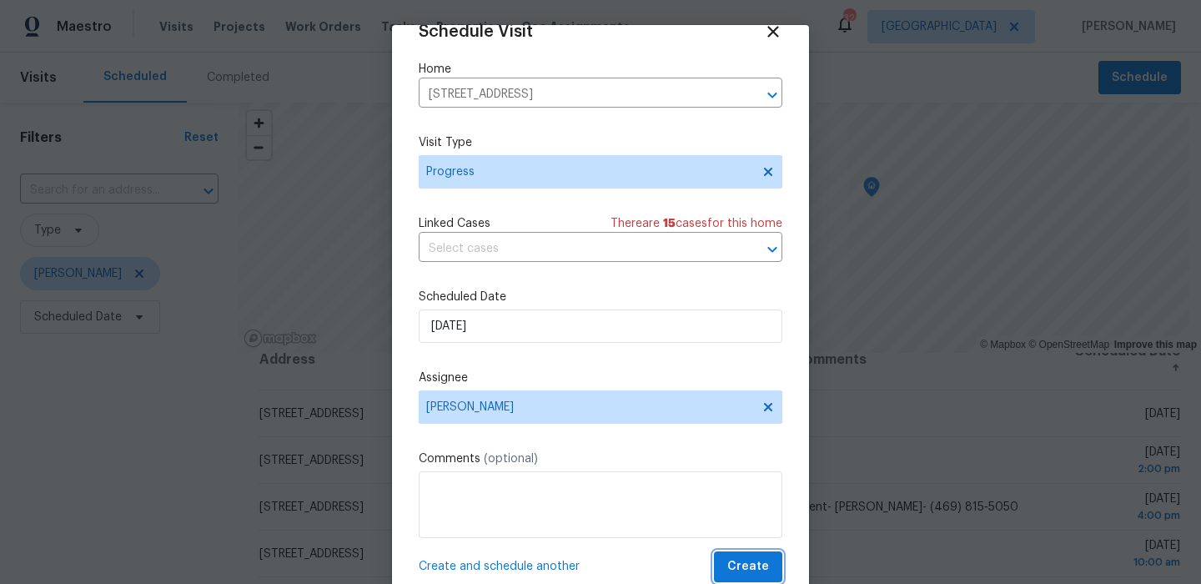
click at [738, 574] on span "Create" at bounding box center [749, 566] width 42 height 21
